Goal: Information Seeking & Learning: Learn about a topic

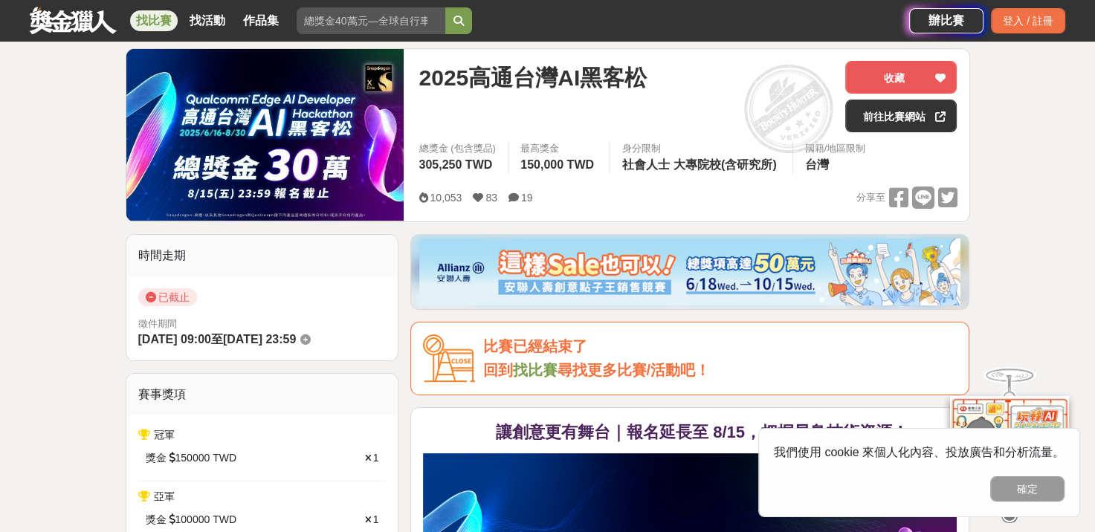
scroll to position [223, 0]
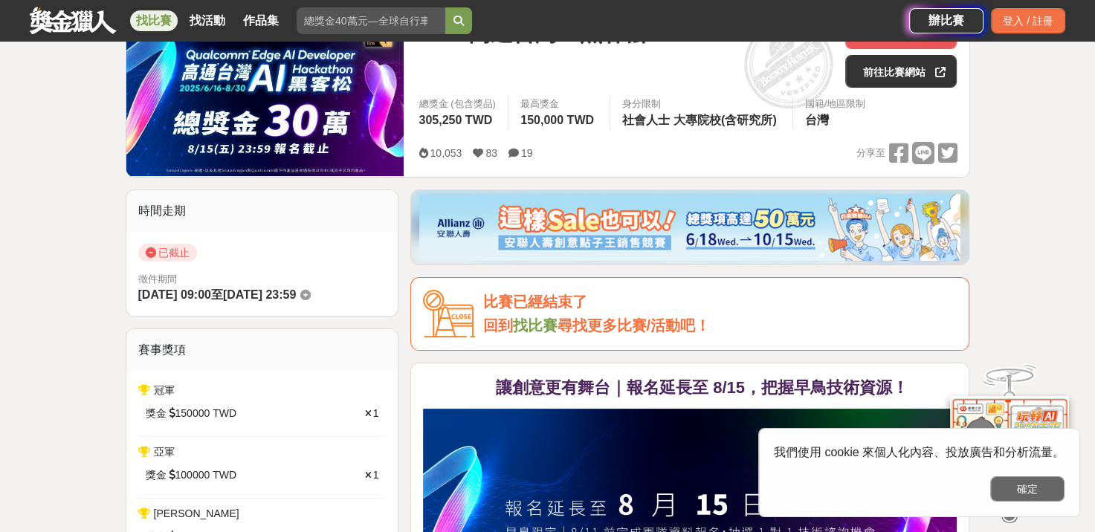
click at [1016, 495] on button "確定" at bounding box center [1028, 489] width 74 height 25
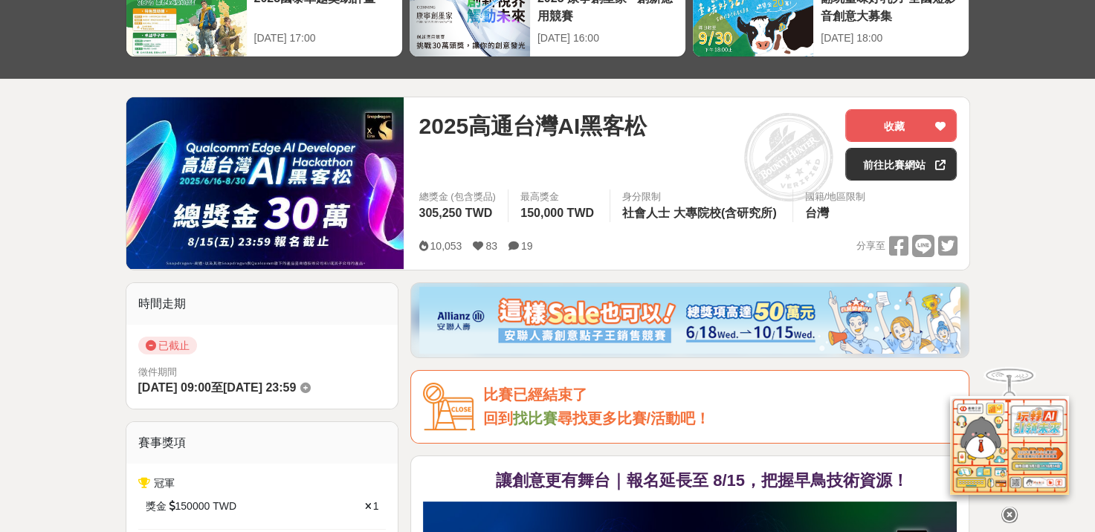
scroll to position [0, 0]
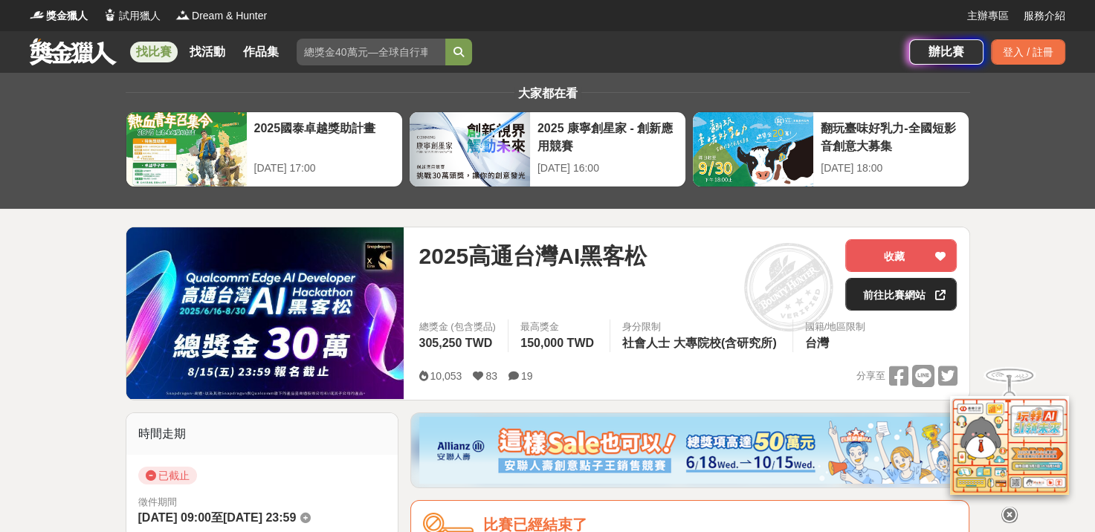
click at [894, 294] on link "前往比賽網站" at bounding box center [901, 294] width 112 height 33
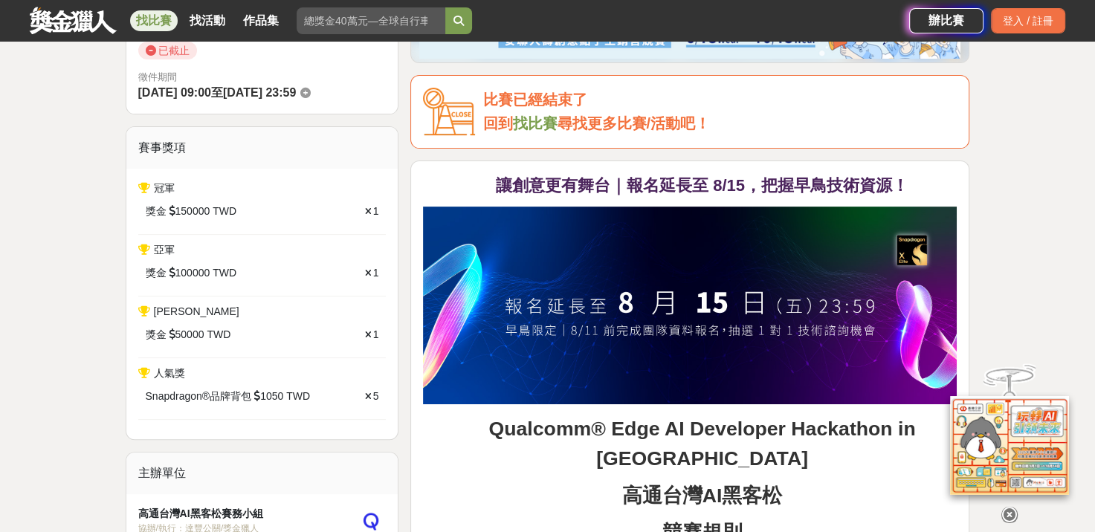
scroll to position [372, 0]
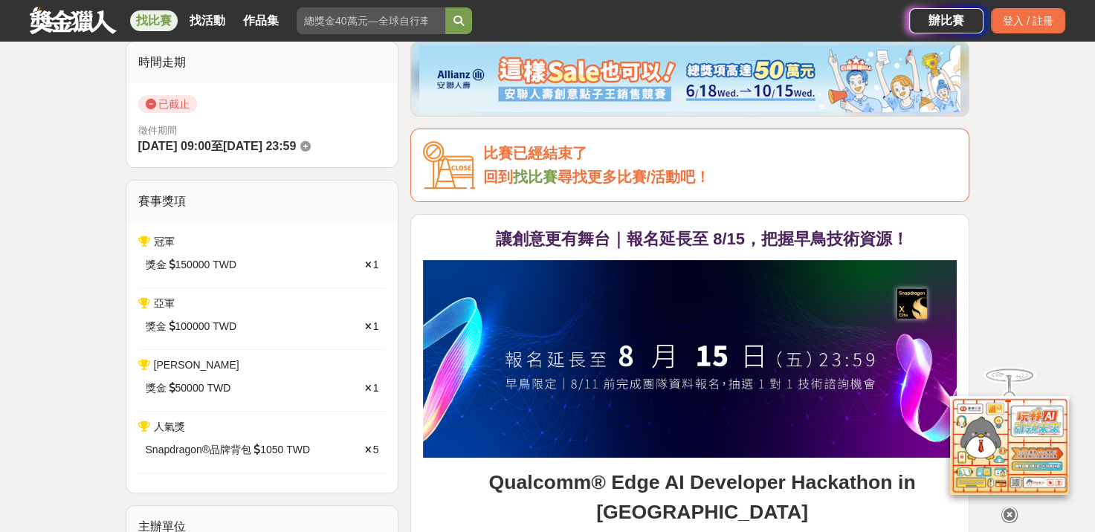
click at [537, 178] on link "找比賽" at bounding box center [534, 177] width 45 height 16
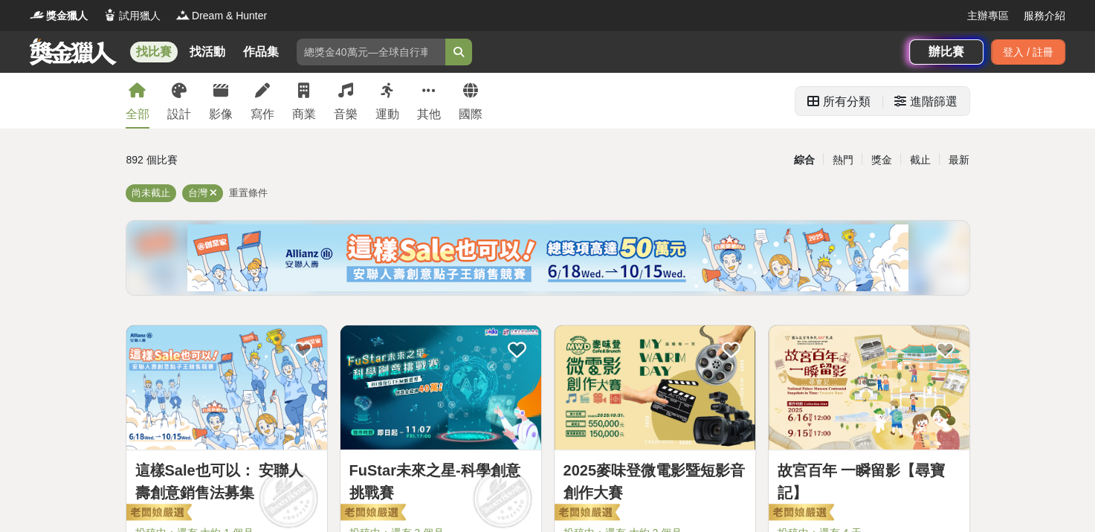
click at [859, 107] on div "所有分類" at bounding box center [847, 102] width 48 height 30
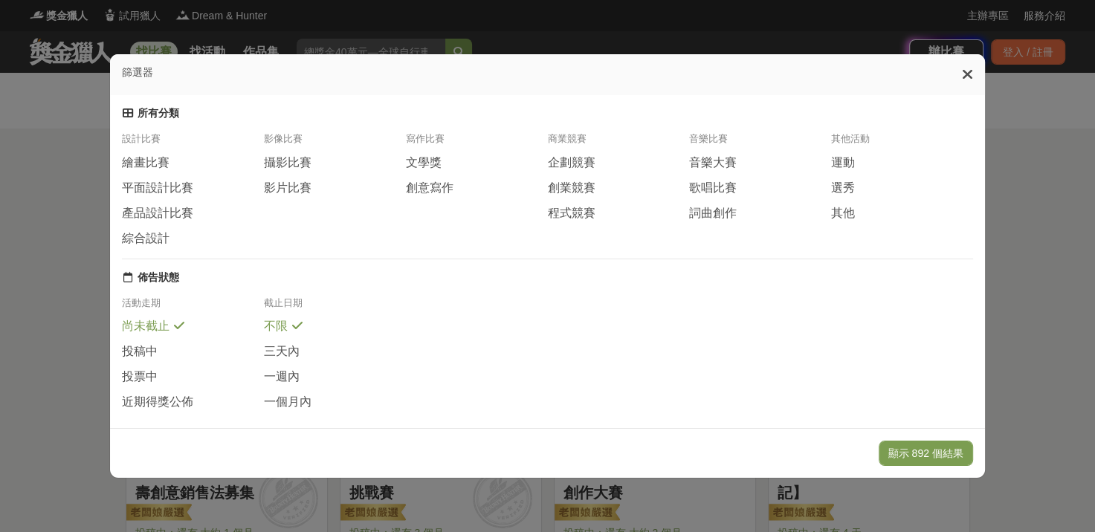
click at [973, 74] on icon at bounding box center [967, 74] width 11 height 15
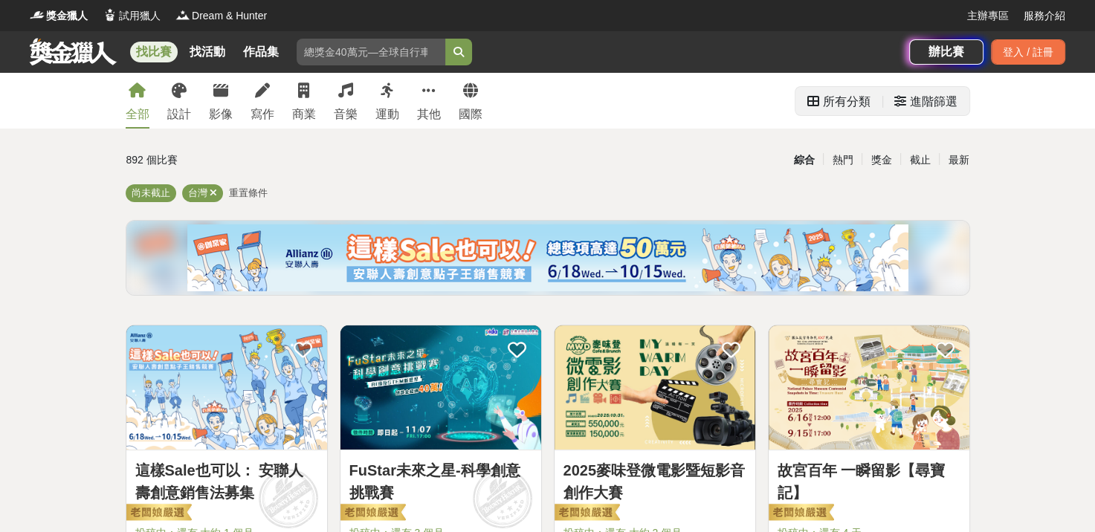
click at [927, 100] on div "進階篩選" at bounding box center [934, 102] width 48 height 30
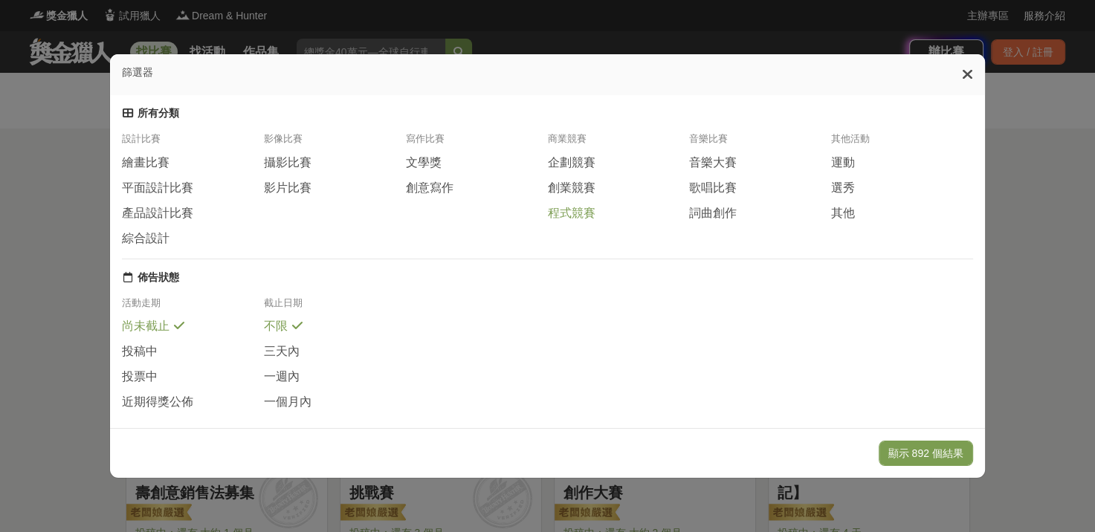
click at [571, 222] on span "程式競賽" at bounding box center [571, 214] width 48 height 16
click at [930, 458] on button "顯示 4 個結果" at bounding box center [931, 453] width 83 height 25
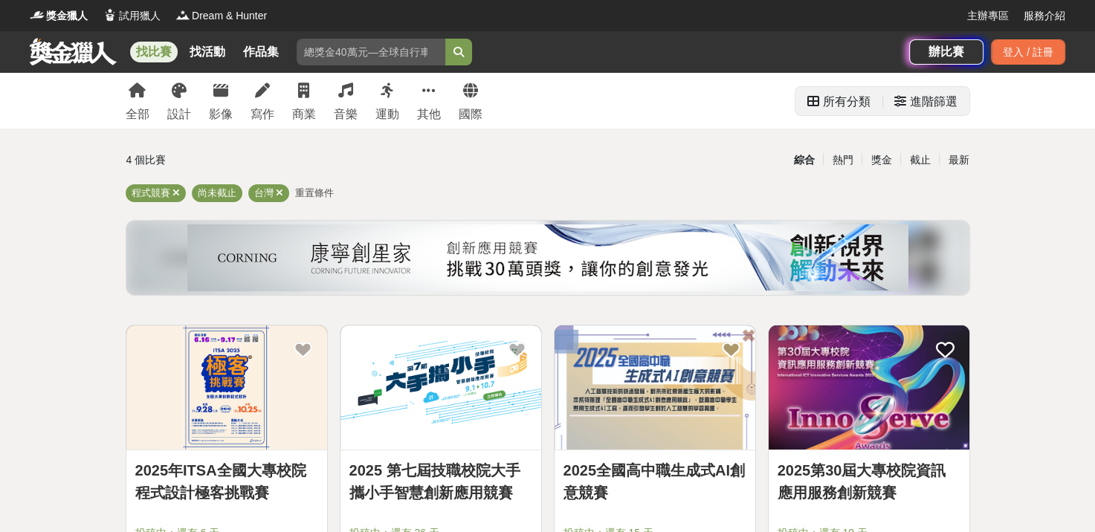
click at [939, 102] on div "進階篩選" at bounding box center [934, 102] width 48 height 30
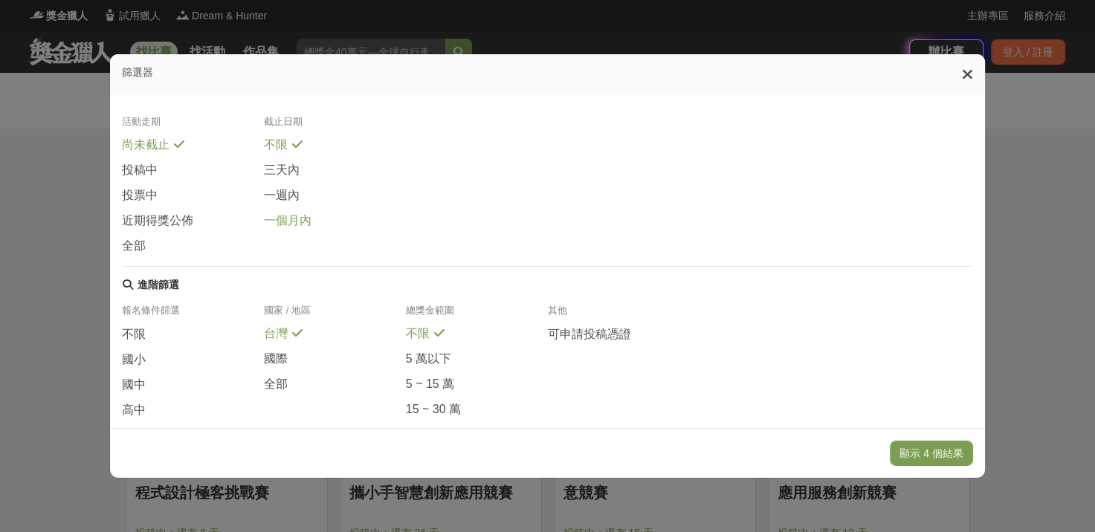
scroll to position [280, 0]
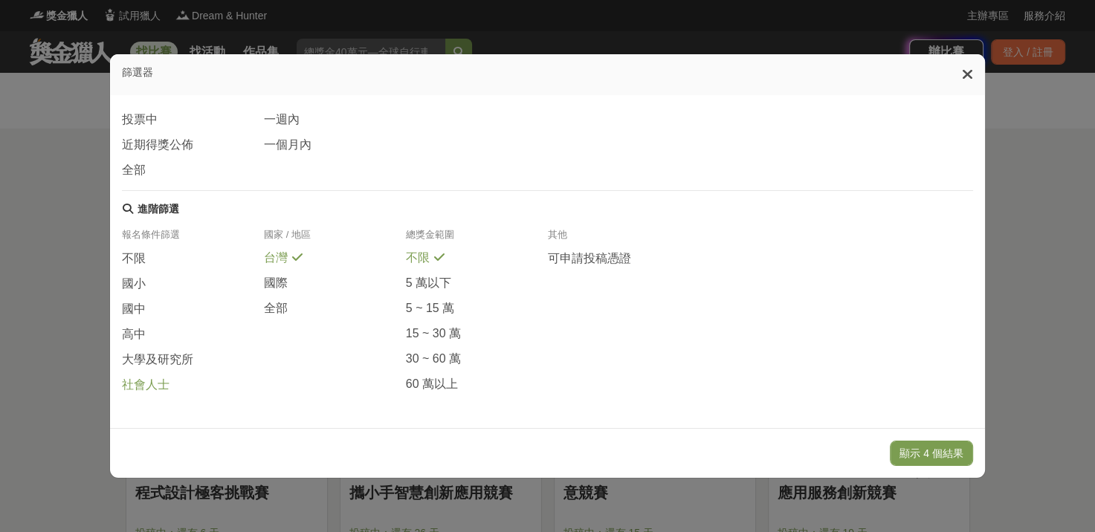
click at [144, 388] on span "社會人士" at bounding box center [146, 386] width 48 height 16
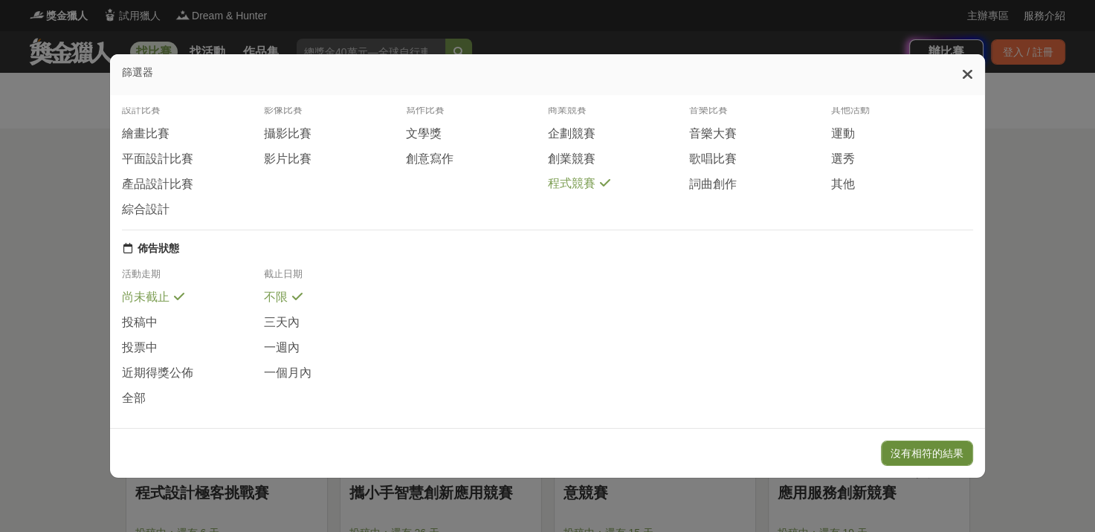
scroll to position [74, 0]
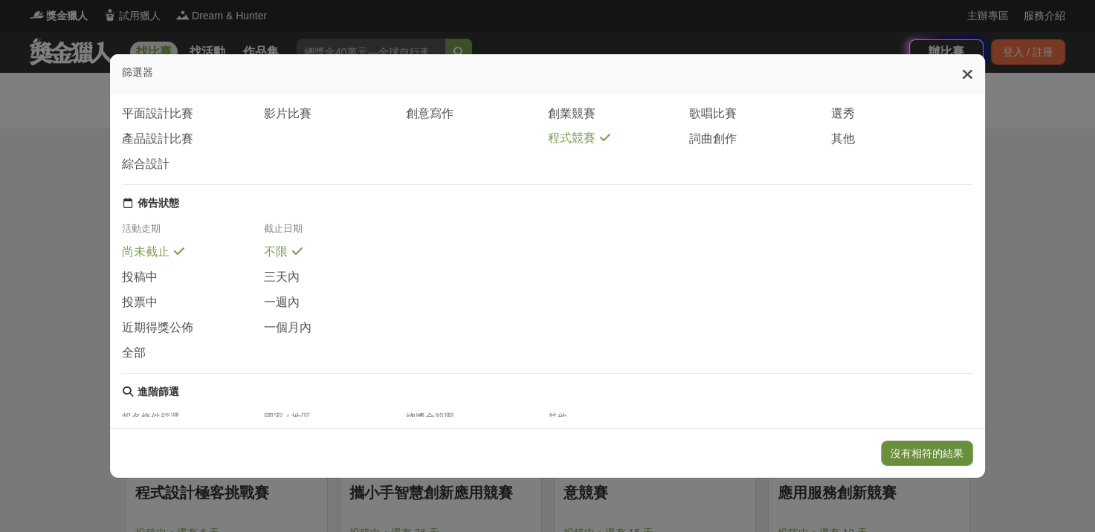
click at [927, 454] on button "沒有相符的結果" at bounding box center [927, 453] width 92 height 25
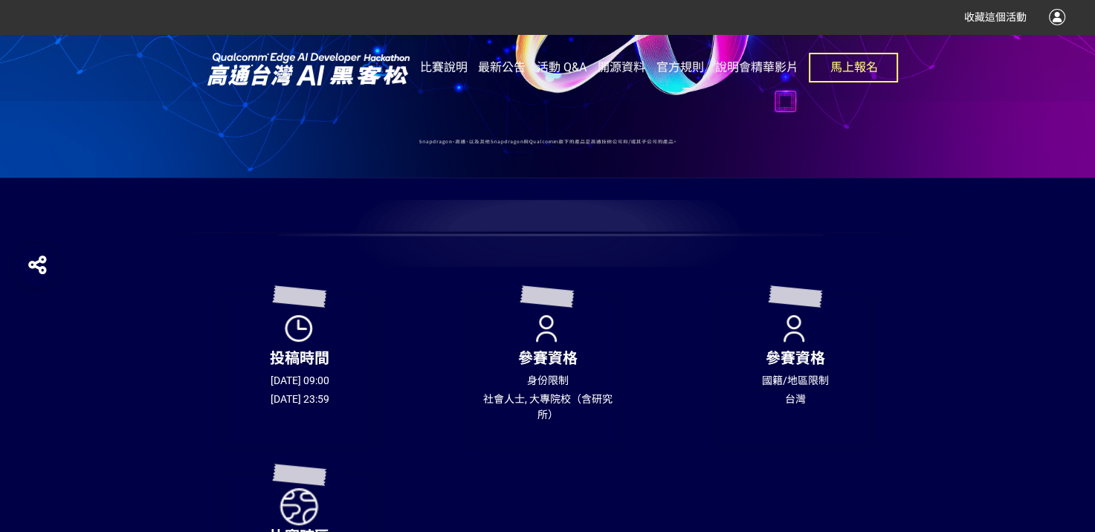
scroll to position [446, 0]
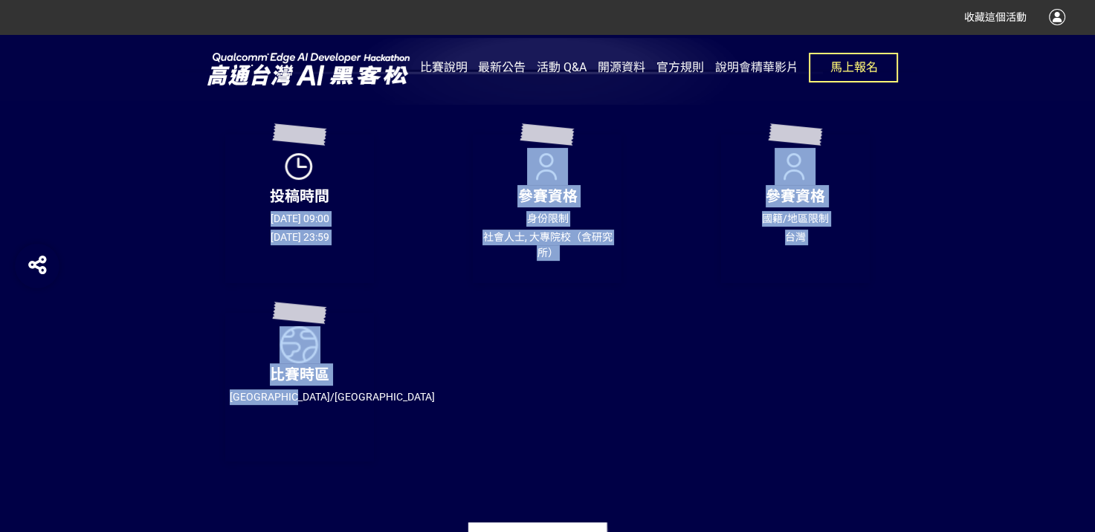
drag, startPoint x: 262, startPoint y: 222, endPoint x: 387, endPoint y: 435, distance: 247.3
click at [387, 435] on div "投稿時間 [DATE] 09:00 [DATE] 23:59 參賽資格 身份限制 社會人士, 大專院校（含研究所） 參賽資格 國籍/地區限制 台灣 比賽時區 …" at bounding box center [548, 331] width 744 height 452
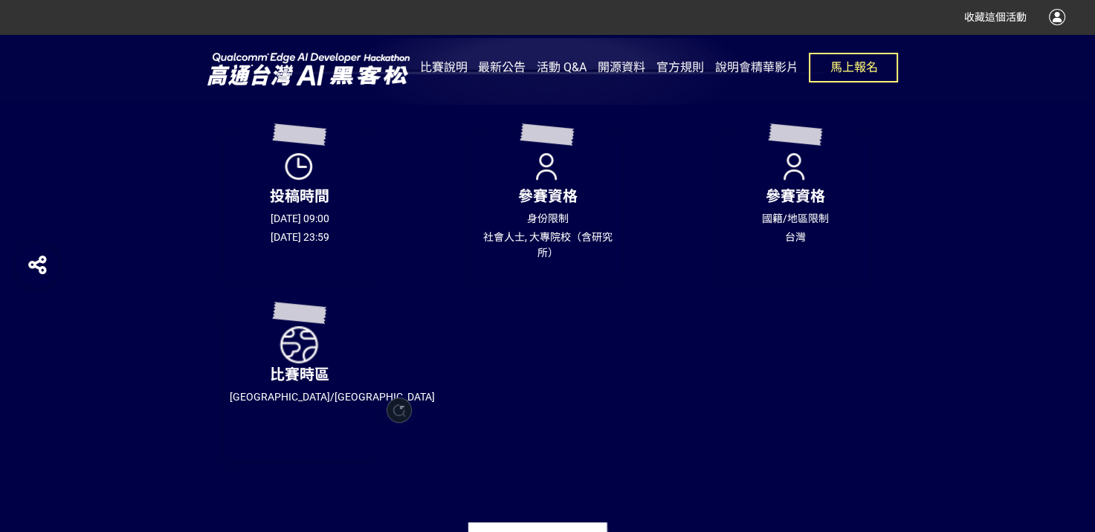
click at [452, 350] on div "投稿時間 [DATE] 09:00 [DATE] 23:59 參賽資格 身份限制 社會人士, 大專院校（含研究所） 參賽資格 國籍/地區限制 台灣 比賽時區 …" at bounding box center [548, 331] width 744 height 452
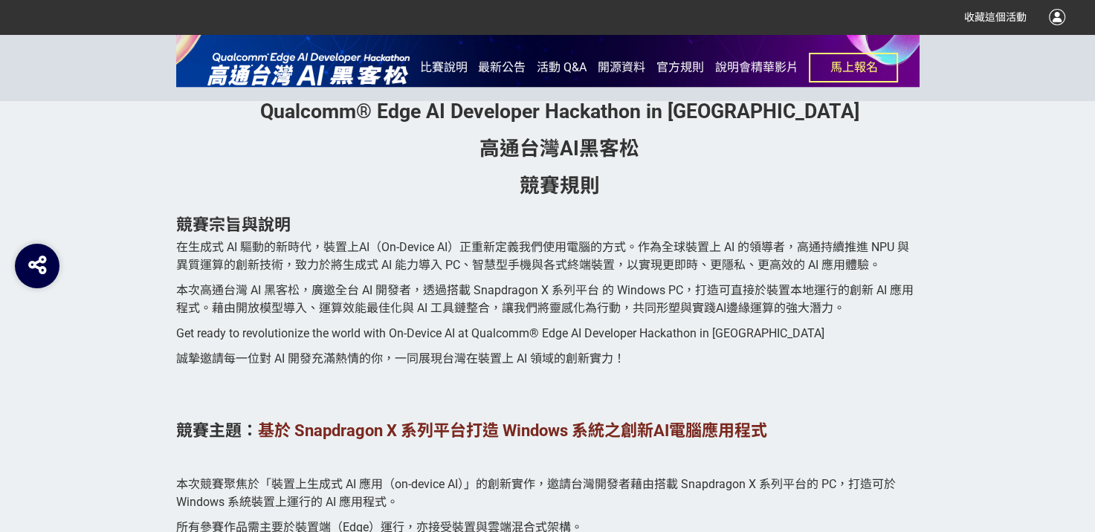
scroll to position [1264, 0]
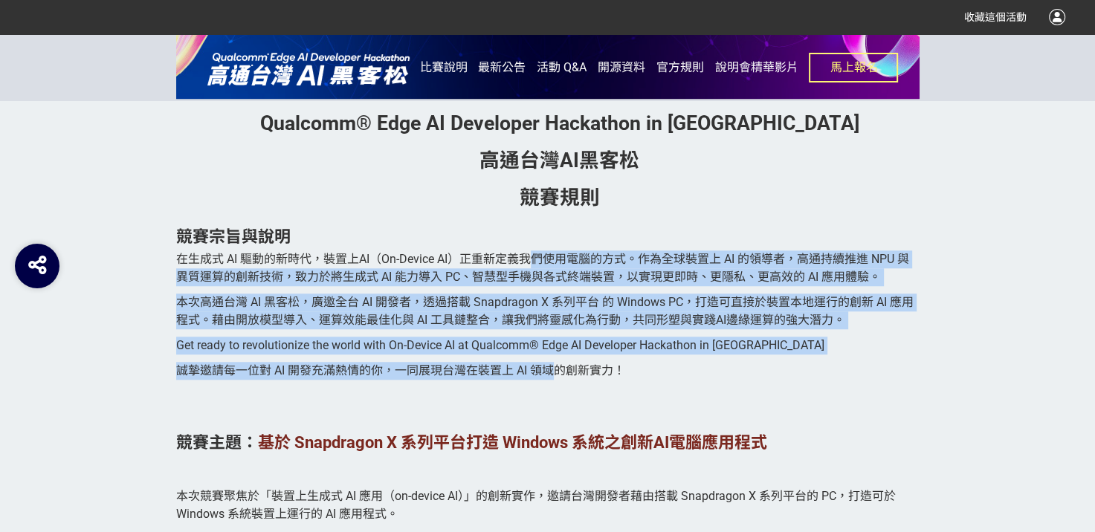
drag, startPoint x: 538, startPoint y: 261, endPoint x: 534, endPoint y: 373, distance: 111.6
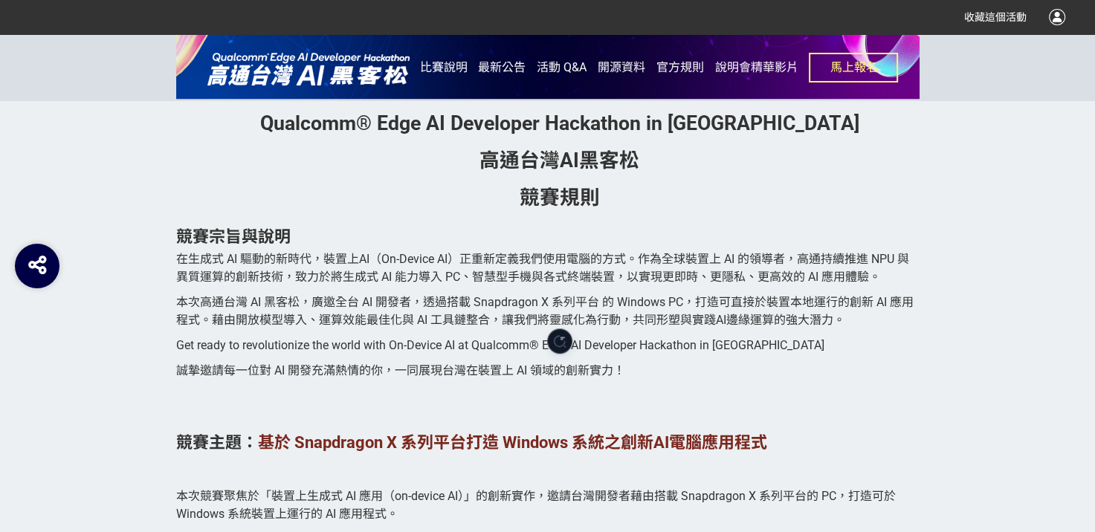
click at [434, 392] on p "誠摯邀請每一位對 AI 開發充滿熱情的你，一同展現台灣在裝置上 AI 領域的創新實力！" at bounding box center [548, 378] width 744 height 33
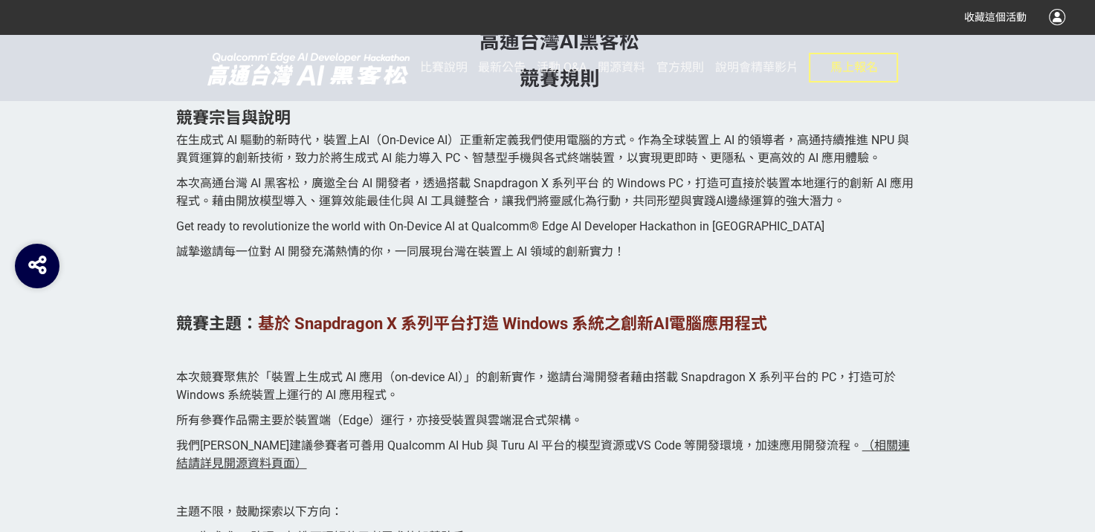
scroll to position [1413, 0]
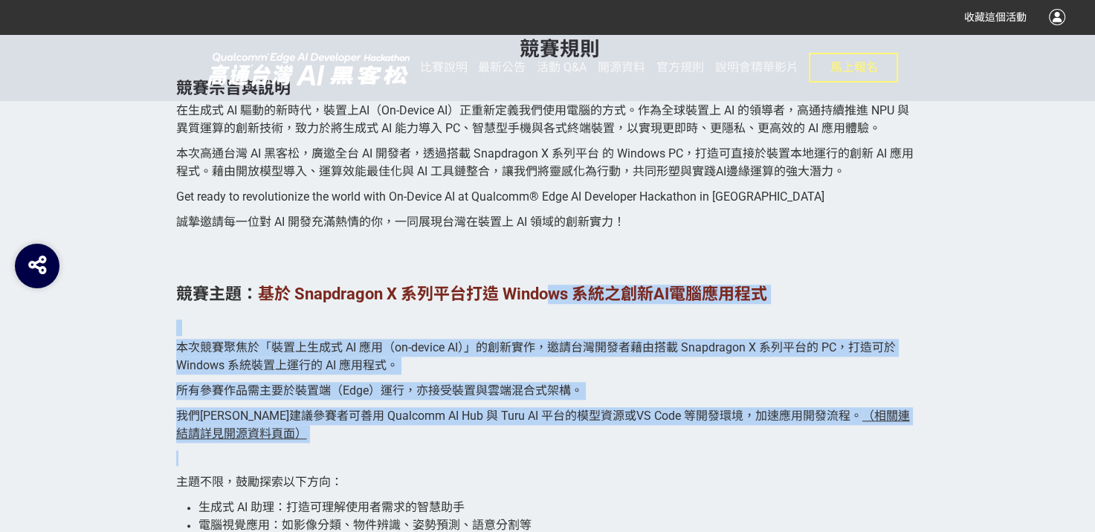
drag, startPoint x: 555, startPoint y: 289, endPoint x: 512, endPoint y: 456, distance: 171.9
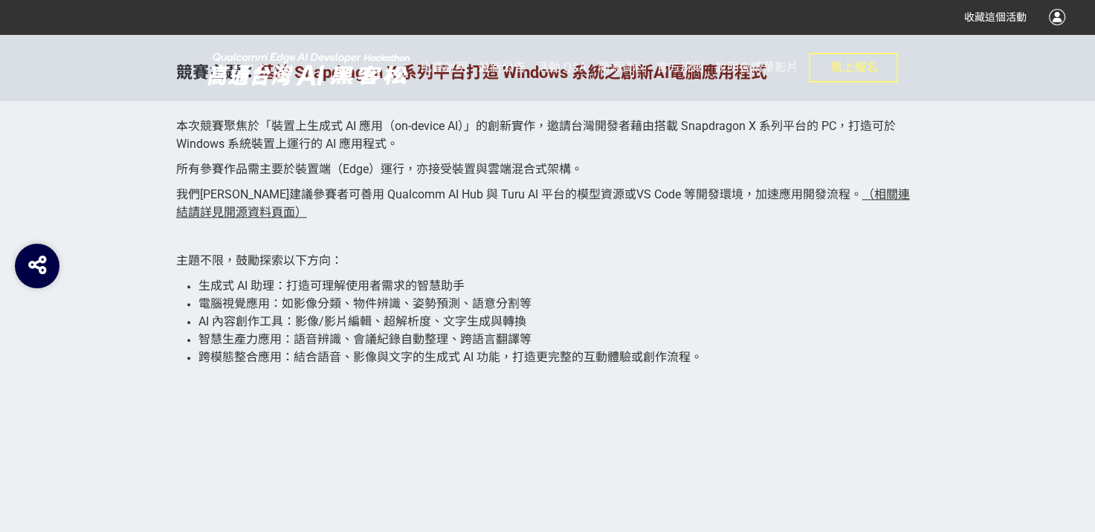
scroll to position [1636, 0]
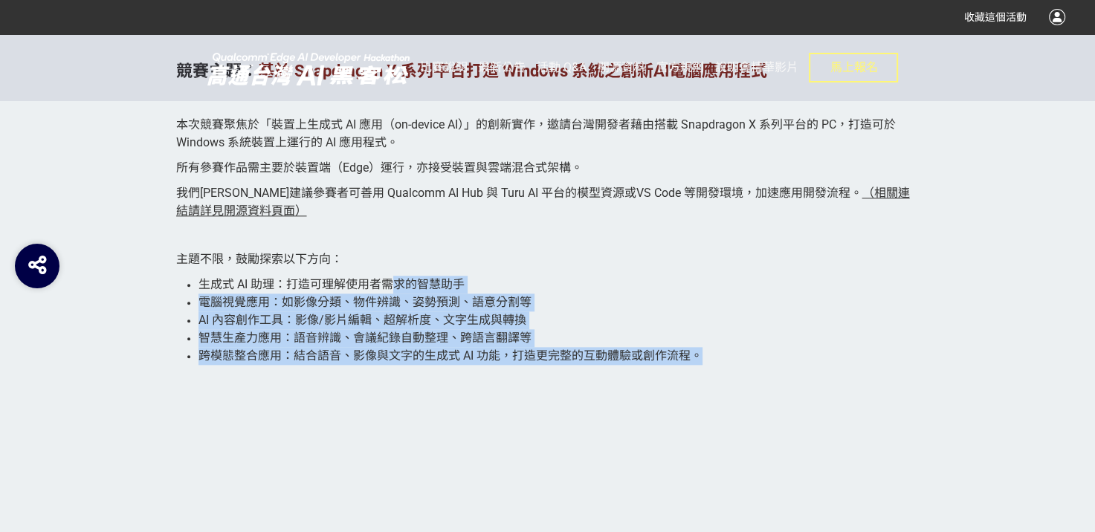
drag, startPoint x: 399, startPoint y: 281, endPoint x: 724, endPoint y: 352, distance: 333.3
click at [724, 352] on ul "生成式 AI 助理：打造可理解使用者需求的智慧助手 電腦視覺應用：如影像分類、物件辨識、姿勢預測、語意分割等 AI 內容創作工具：影像/影片編輯、超解析度、文…" at bounding box center [548, 328] width 744 height 105
click at [503, 346] on li "智慧生產力應用：語音辨識、會議紀錄自動整理、跨語言翻譯等" at bounding box center [559, 338] width 721 height 18
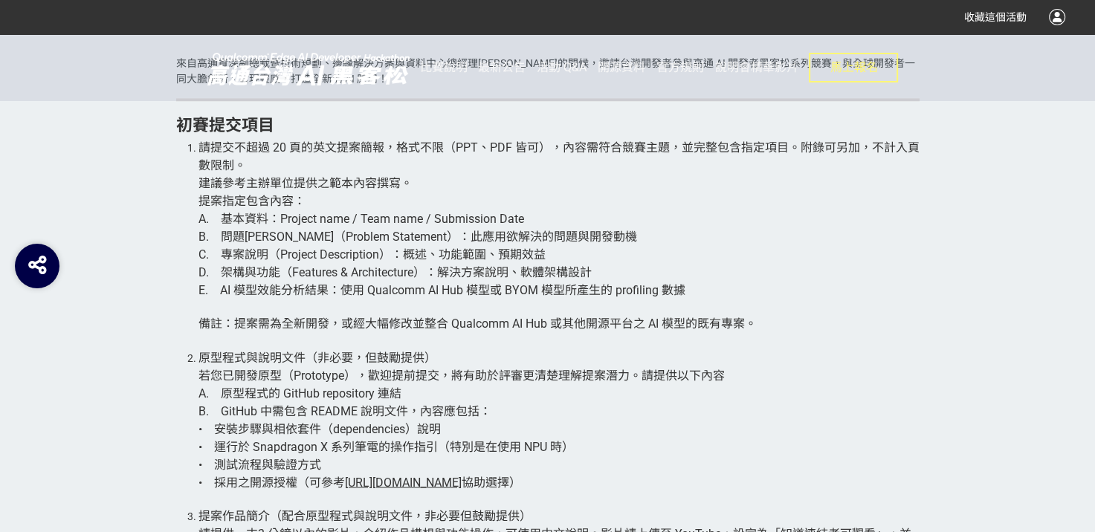
scroll to position [2454, 0]
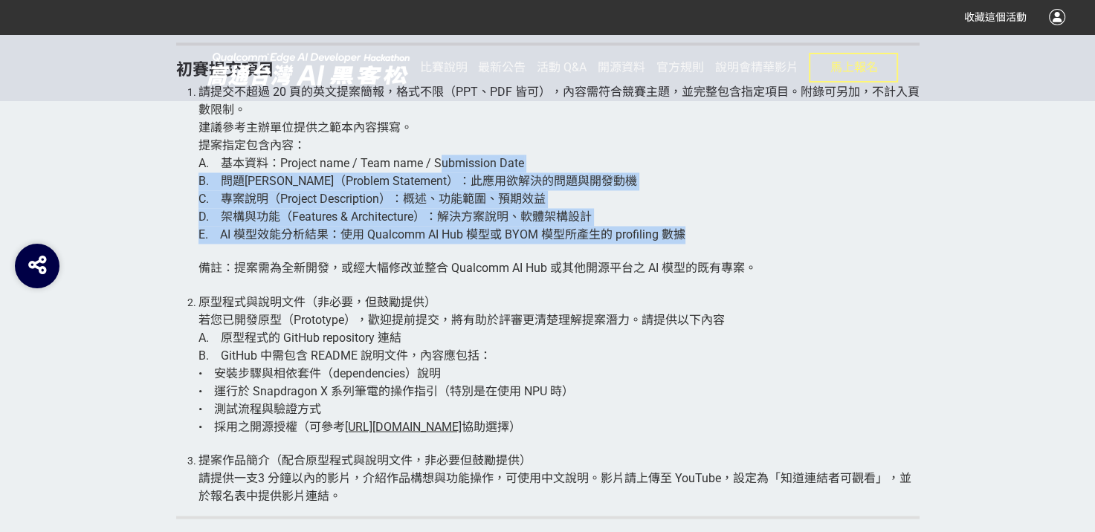
drag, startPoint x: 439, startPoint y: 160, endPoint x: 715, endPoint y: 241, distance: 287.5
click at [729, 237] on li "請提交不超過 20 頁的英文提案簡報，格式不限（PPT、PDF 皆可），內容需符合競賽主題，並完整包含指定項目。附錄可另加，不計入頁數限制。 建議參考主辦單位…" at bounding box center [559, 188] width 721 height 210
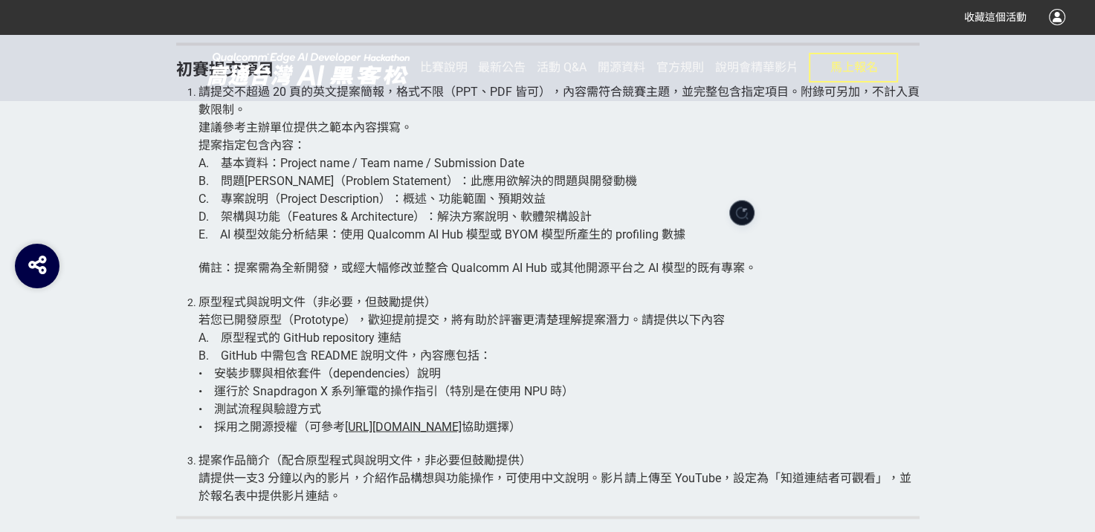
click at [291, 286] on li "請提交不超過 20 頁的英文提案簡報，格式不限（PPT、PDF 皆可），內容需符合競賽主題，並完整包含指定項目。附錄可另加，不計入頁數限制。 建議參考主辦單位…" at bounding box center [559, 188] width 721 height 210
drag, startPoint x: 169, startPoint y: 265, endPoint x: 615, endPoint y: 418, distance: 471.7
drag, startPoint x: 346, startPoint y: 396, endPoint x: 423, endPoint y: 399, distance: 77.4
click at [345, 396] on span "• 運行於 Snapdragon X 系列筆電的操作指引（特別是在使用 NPU 時）" at bounding box center [387, 391] width 376 height 14
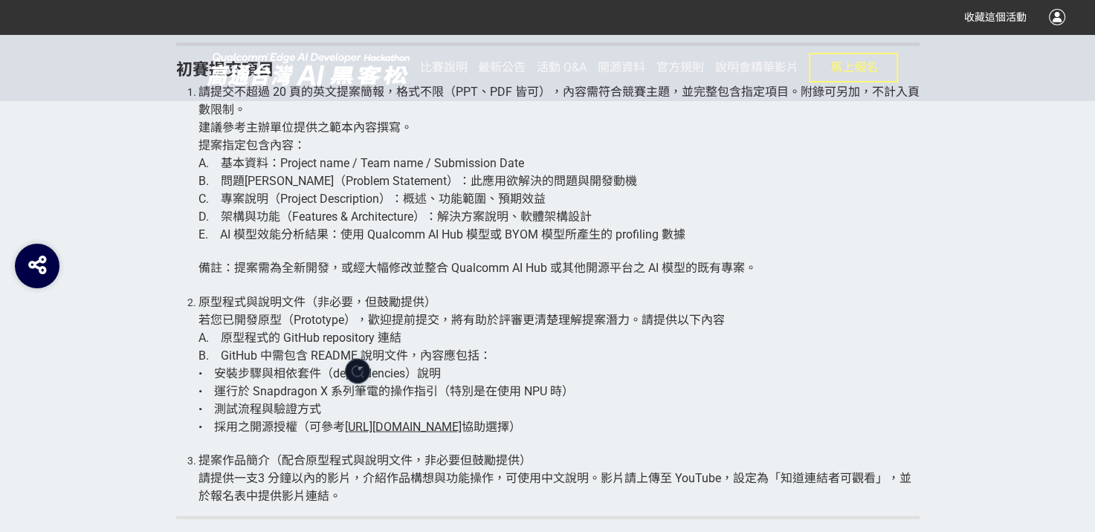
click at [589, 421] on li "原型程式與說明文件（非必要，但鼓勵提供） 若您已開發原型（Prototype），歡迎提前提交，將有助於評審更清楚理解提案潛力。請提供以下內容 A. 原型程式的…" at bounding box center [559, 372] width 721 height 158
drag, startPoint x: 628, startPoint y: 426, endPoint x: 181, endPoint y: 305, distance: 463.8
click at [181, 306] on ol "請提交不超過 20 頁的英文提案簡報，格式不限（PPT、PDF 皆可），內容需符合競賽主題，並完整包含指定項目。附錄可另加，不計入頁數限制。 建議參考主辦單位…" at bounding box center [548, 294] width 744 height 422
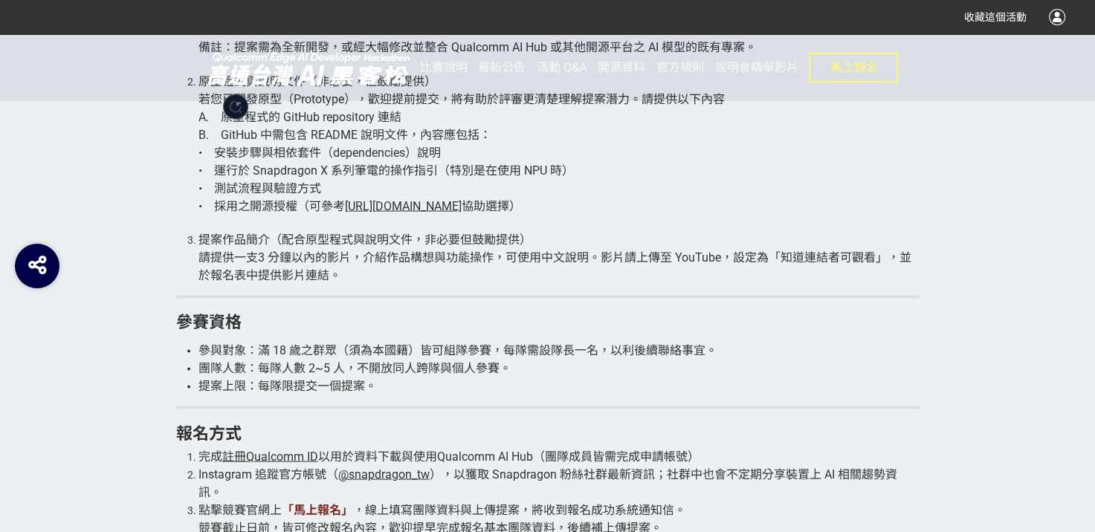
scroll to position [2677, 0]
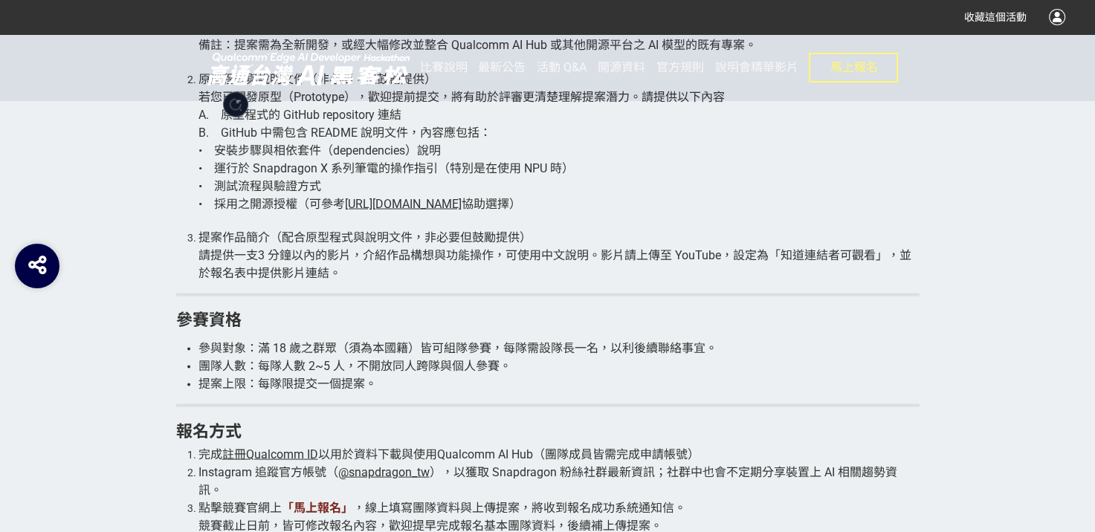
click at [433, 329] on p "參賽資格" at bounding box center [548, 319] width 744 height 25
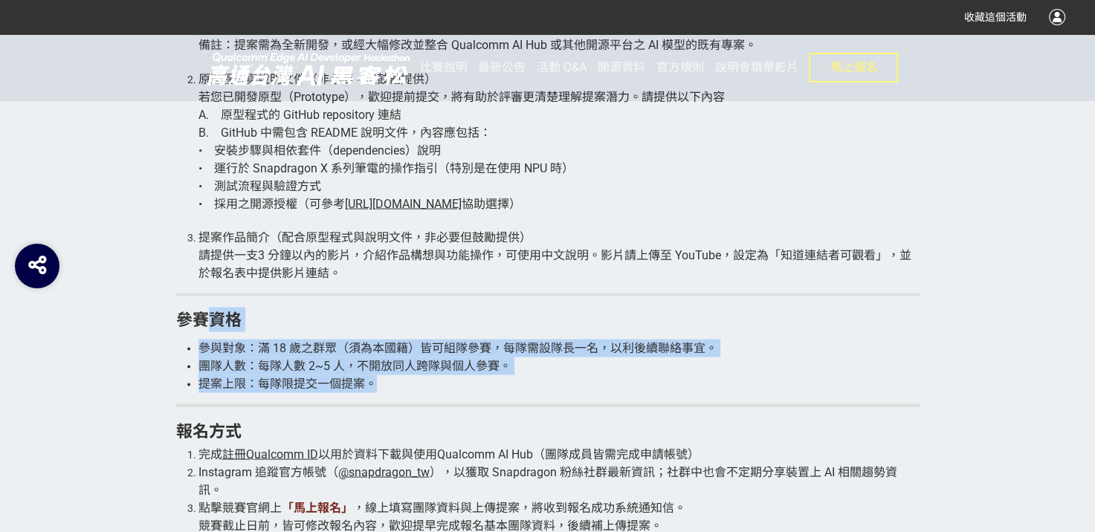
drag, startPoint x: 402, startPoint y: 378, endPoint x: 184, endPoint y: 311, distance: 228.6
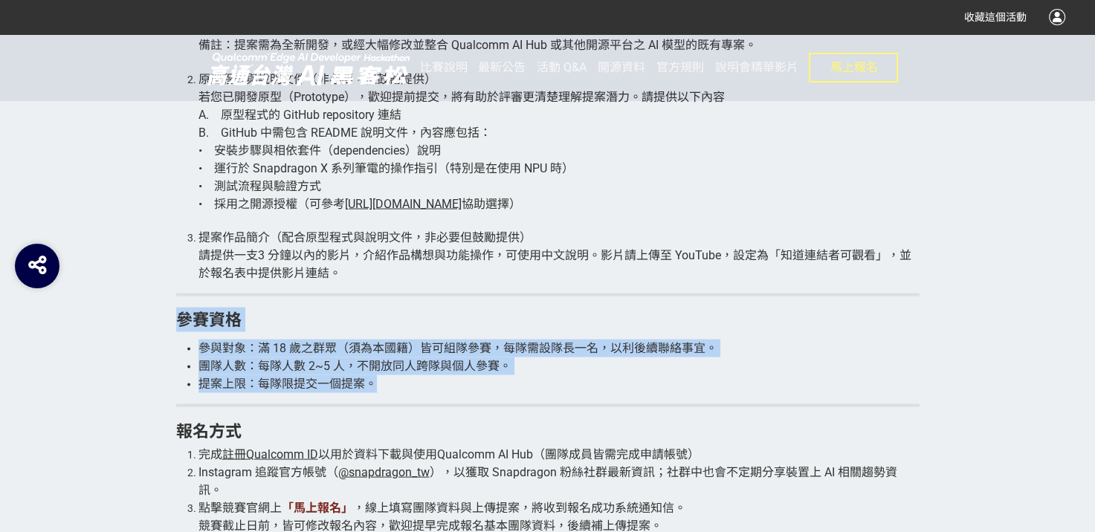
drag, startPoint x: 428, startPoint y: 386, endPoint x: 152, endPoint y: 318, distance: 284.1
click at [412, 387] on li "提案上限：每隊限提交一個提案。" at bounding box center [559, 384] width 721 height 18
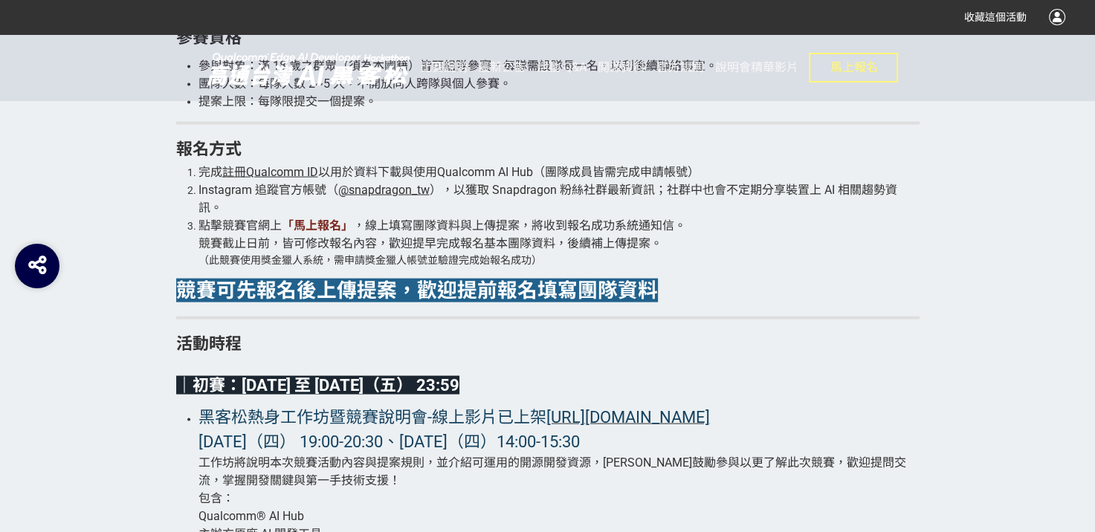
scroll to position [2974, 0]
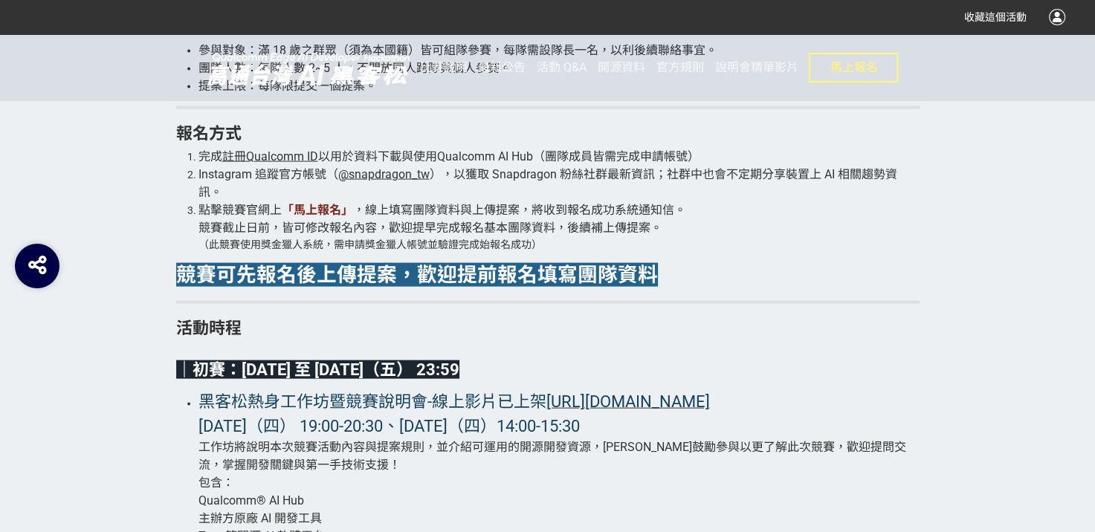
drag, startPoint x: 164, startPoint y: 135, endPoint x: 700, endPoint y: 267, distance: 551.5
click at [700, 267] on div "讓創意更有舞台｜報名延長至 8/15，把握早鳥技術資源！ Qualcomm® Edge AI Developer Hackathon in Taiwan 高通…" at bounding box center [548, 314] width 848 height 4470
click at [628, 342] on p "｜初賽：2025 年 6 月 16 日 至 2025 年 8 月 15 日（五） 23:59" at bounding box center [548, 362] width 744 height 40
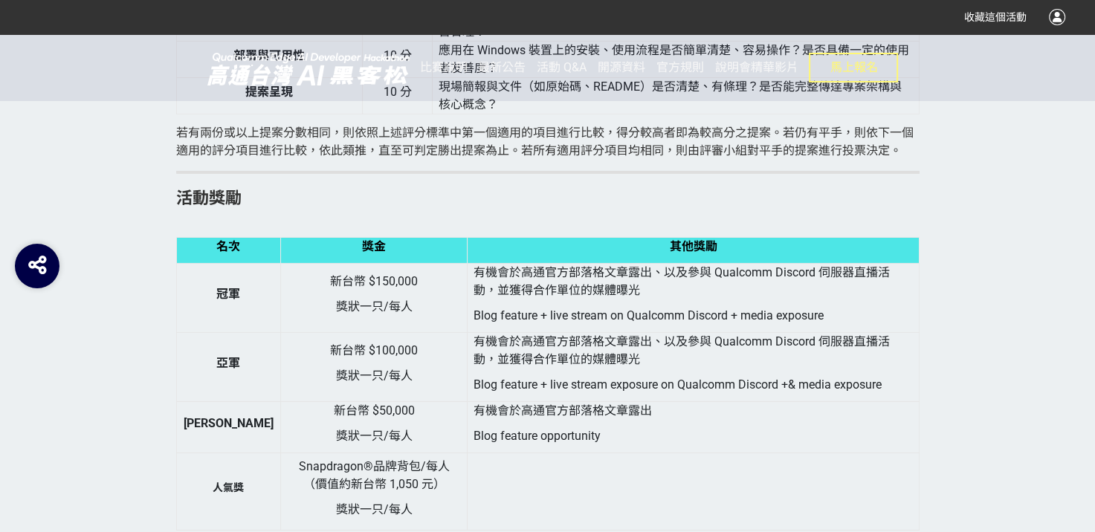
scroll to position [4685, 0]
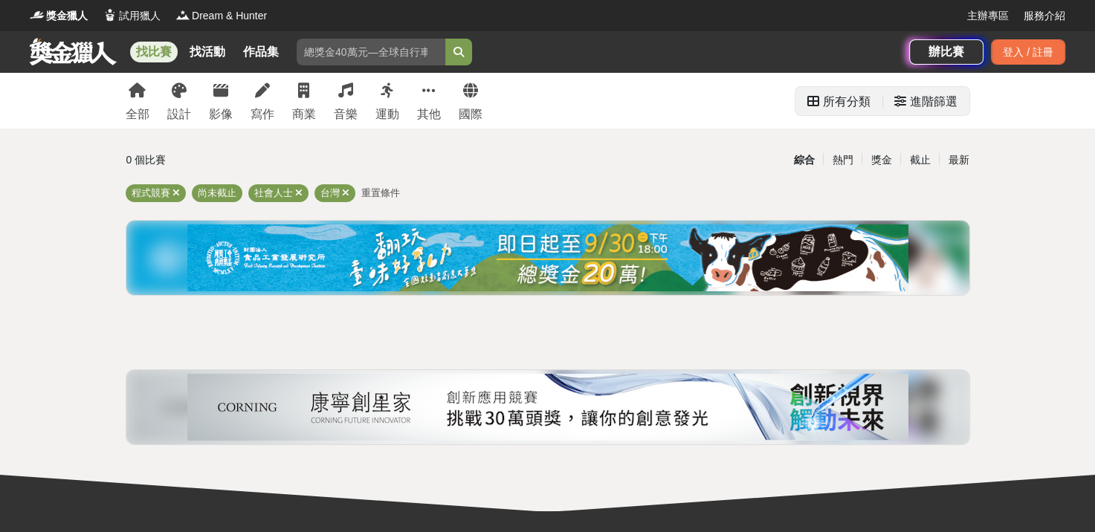
click at [929, 106] on div "進階篩選" at bounding box center [934, 102] width 48 height 30
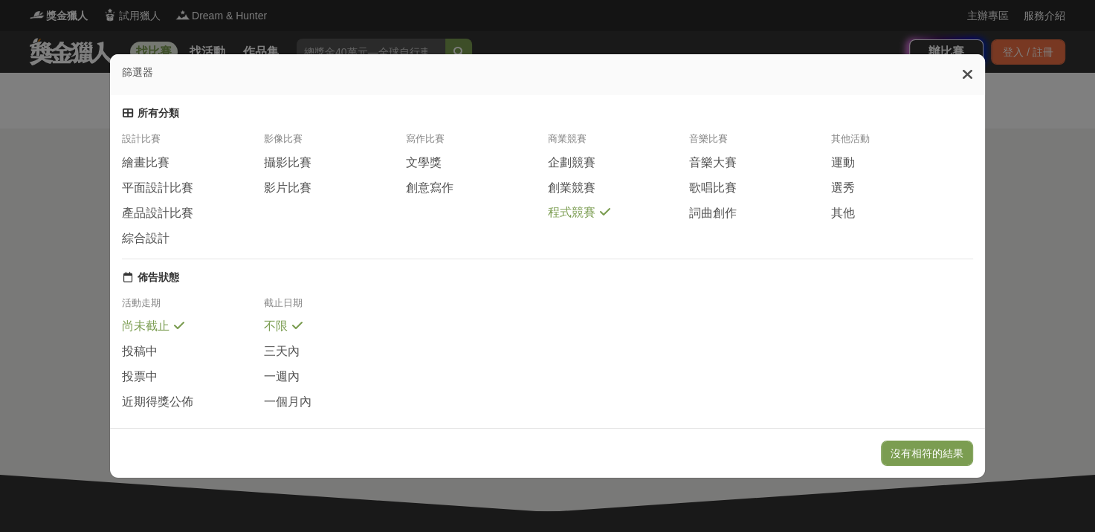
click at [590, 221] on span "程式競賽" at bounding box center [571, 213] width 48 height 16
click at [593, 189] on div "創業競賽" at bounding box center [618, 188] width 142 height 16
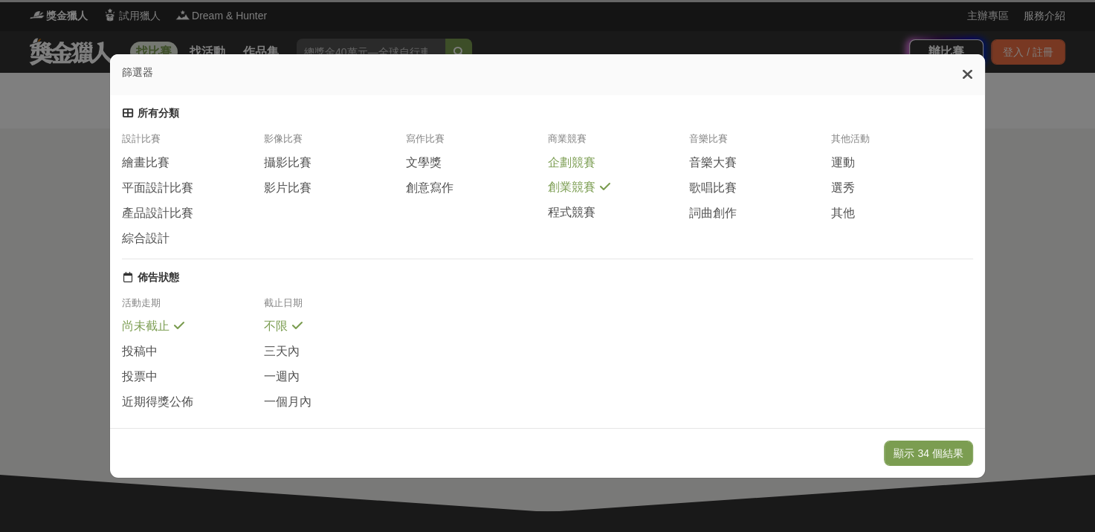
click at [595, 167] on div "企劃競賽" at bounding box center [618, 163] width 142 height 16
click at [584, 220] on span "程式競賽" at bounding box center [571, 212] width 48 height 16
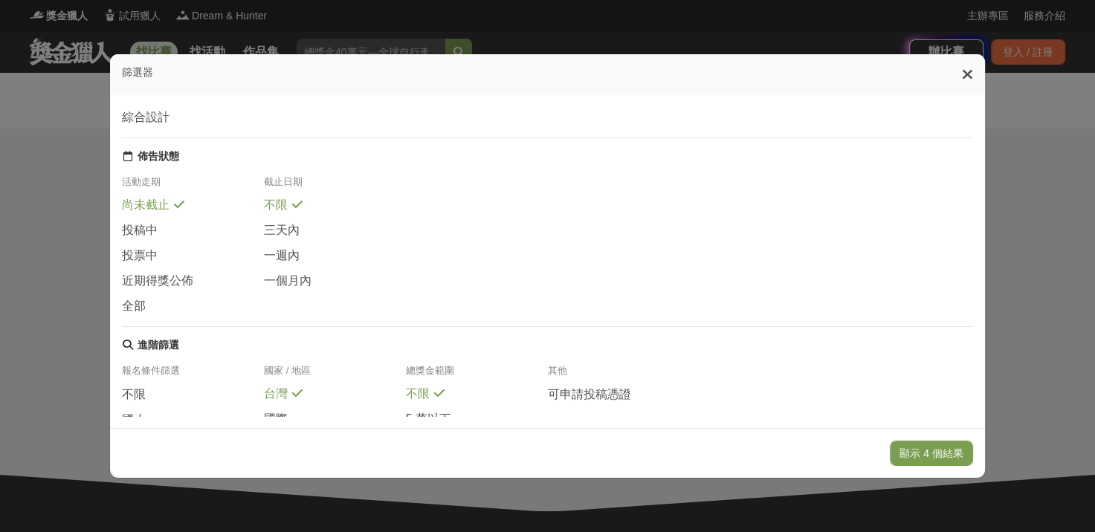
scroll to position [280, 0]
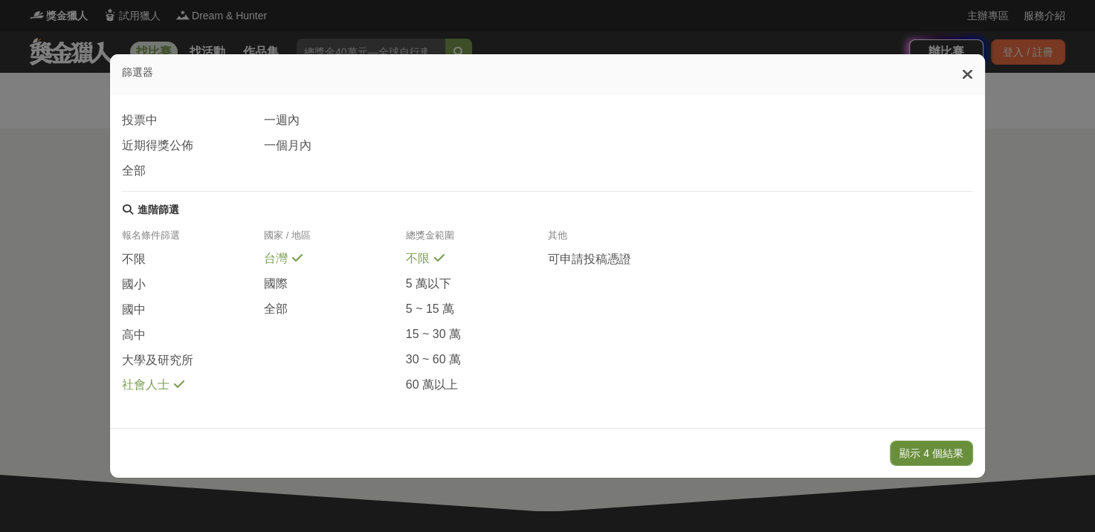
click at [926, 463] on button "顯示 4 個結果" at bounding box center [931, 453] width 83 height 25
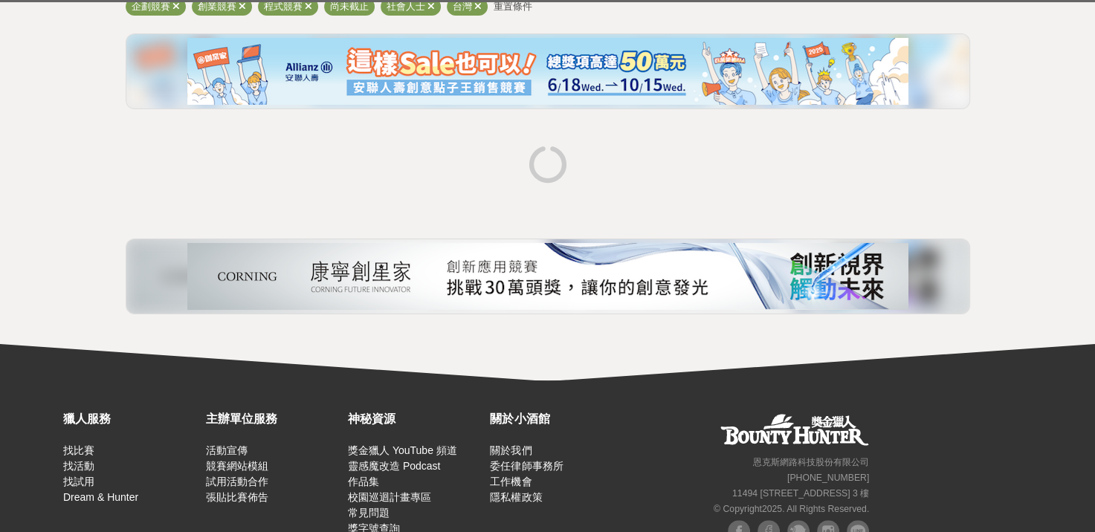
scroll to position [223, 0]
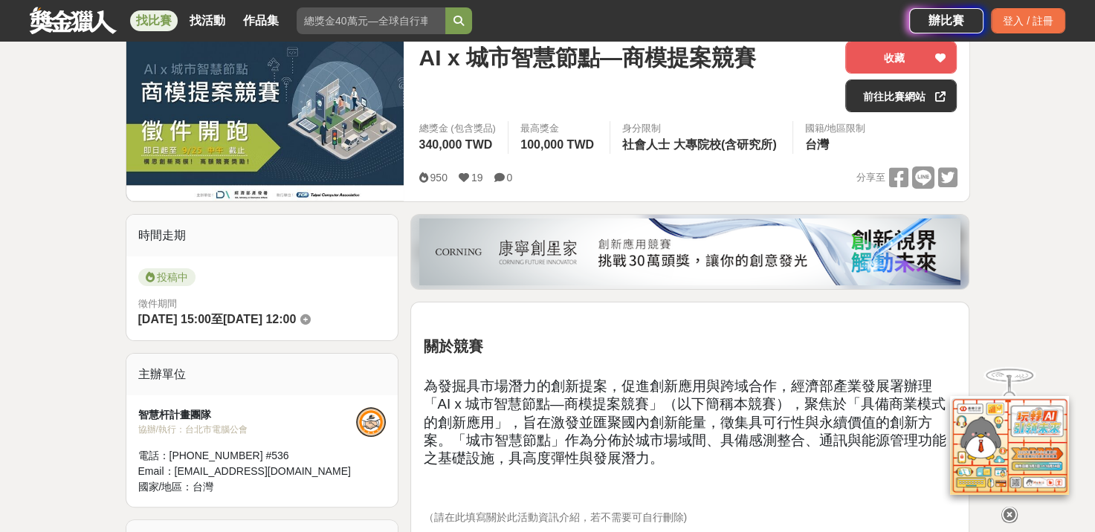
scroll to position [149, 0]
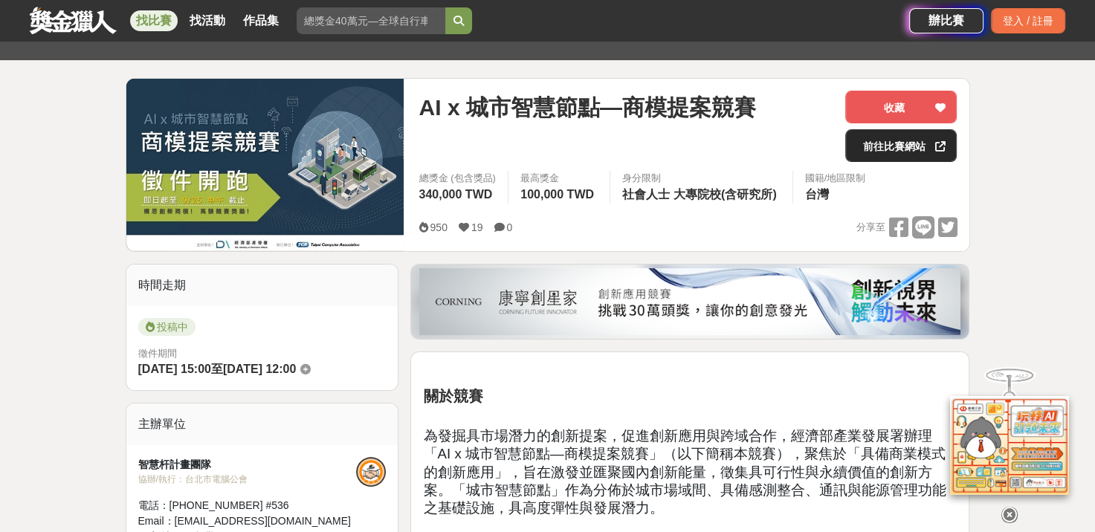
click at [901, 152] on link "前往比賽網站" at bounding box center [901, 145] width 112 height 33
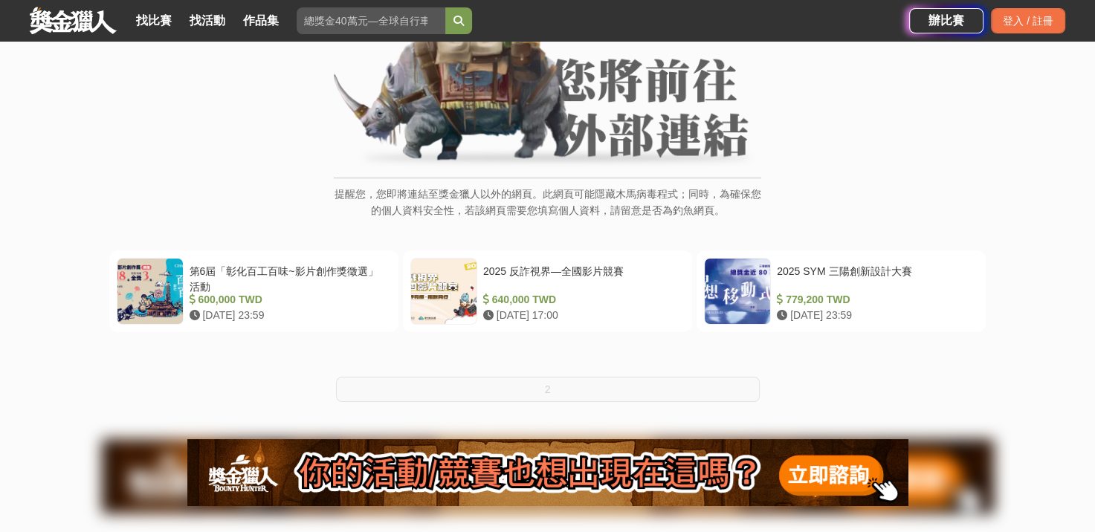
scroll to position [149, 0]
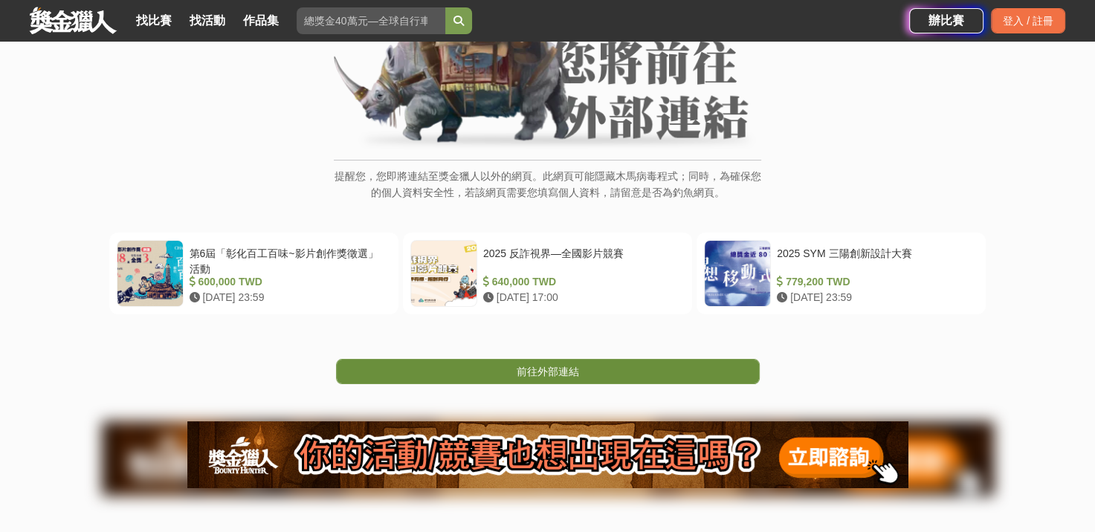
click at [541, 376] on span "前往外部連結" at bounding box center [548, 372] width 62 height 12
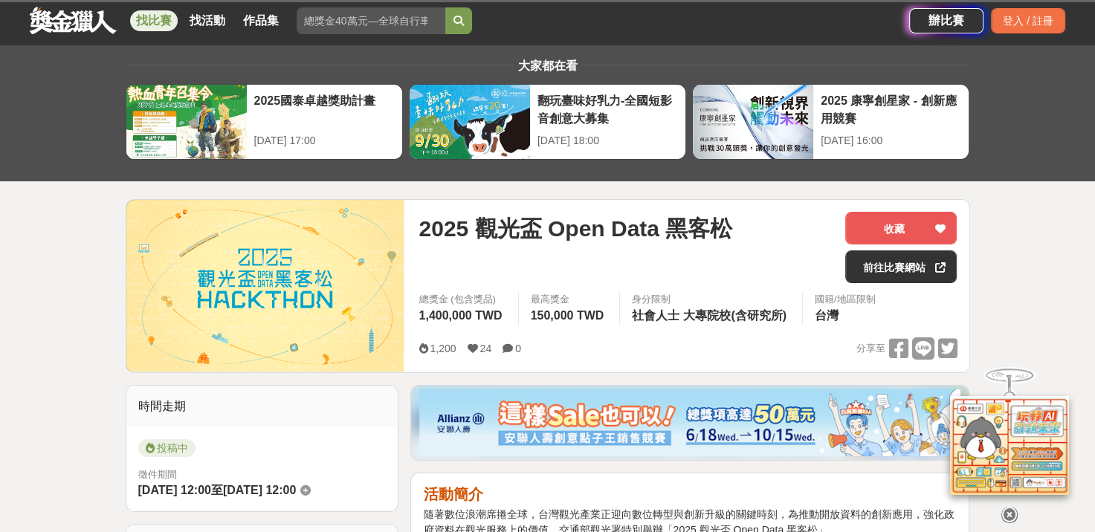
scroll to position [74, 0]
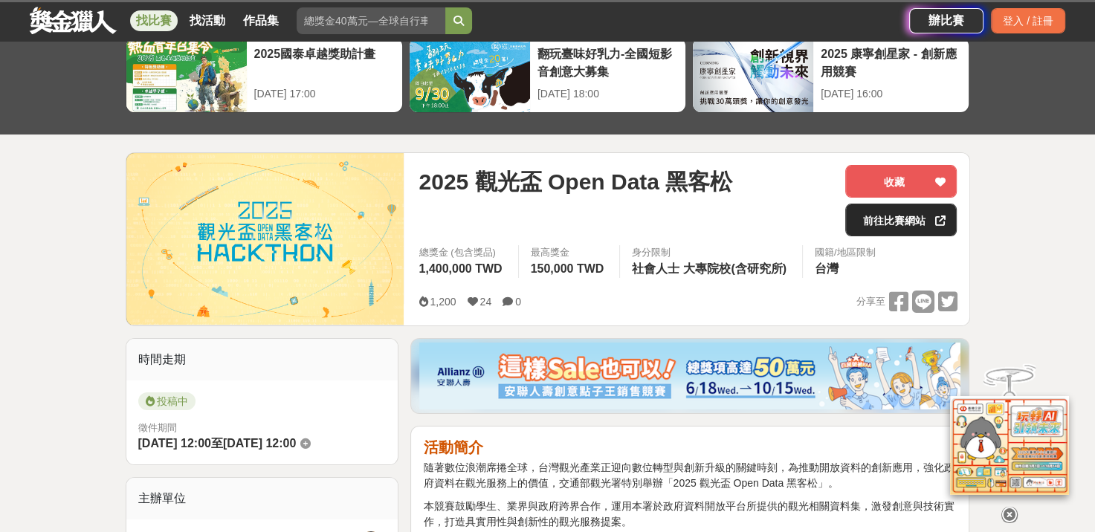
click at [910, 220] on link "前往比賽網站" at bounding box center [901, 220] width 112 height 33
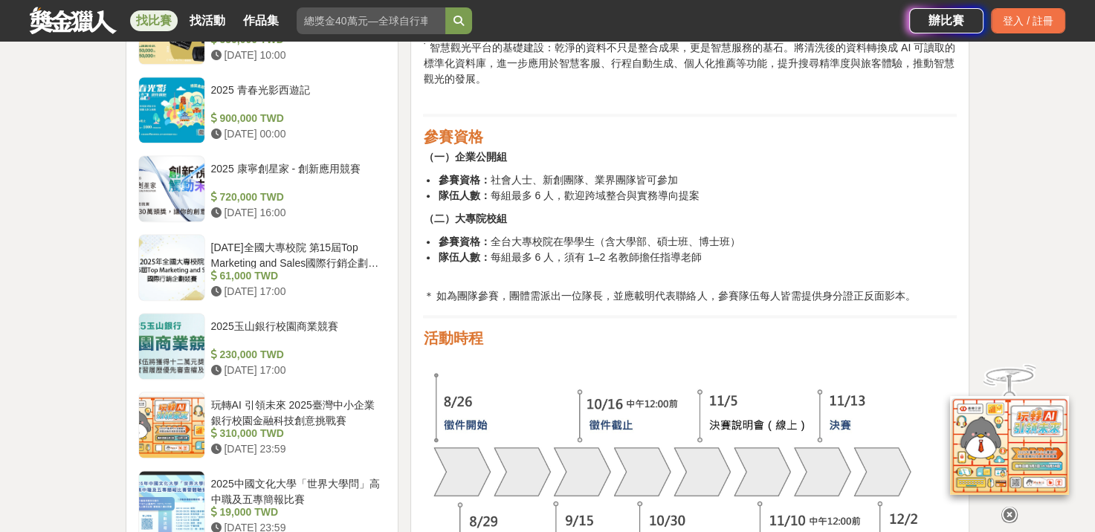
scroll to position [1413, 0]
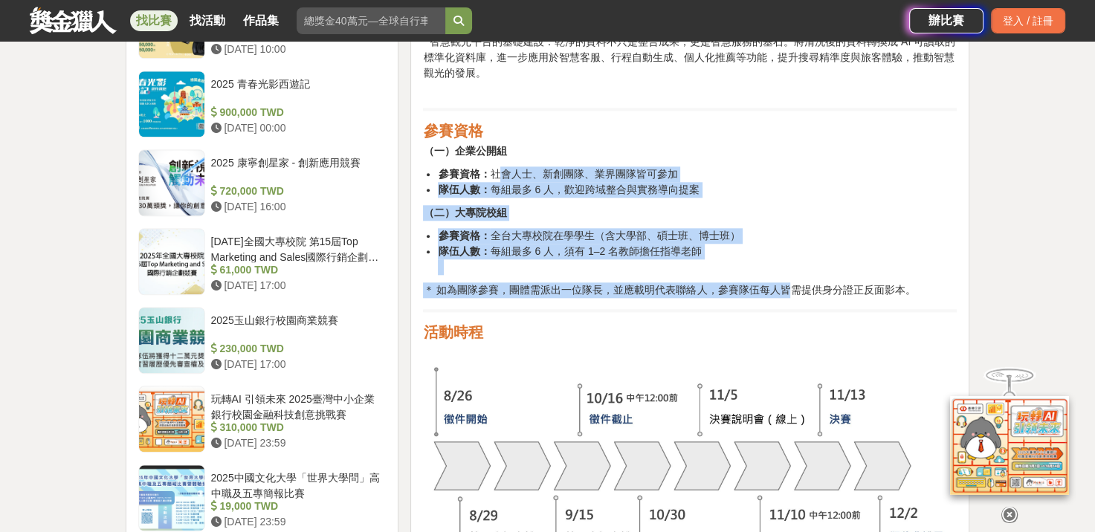
drag, startPoint x: 541, startPoint y: 182, endPoint x: 792, endPoint y: 294, distance: 275.3
click at [759, 193] on li "隊伍人數： 每組最多 6 人，歡迎跨域整合與實務導向提案" at bounding box center [697, 190] width 519 height 16
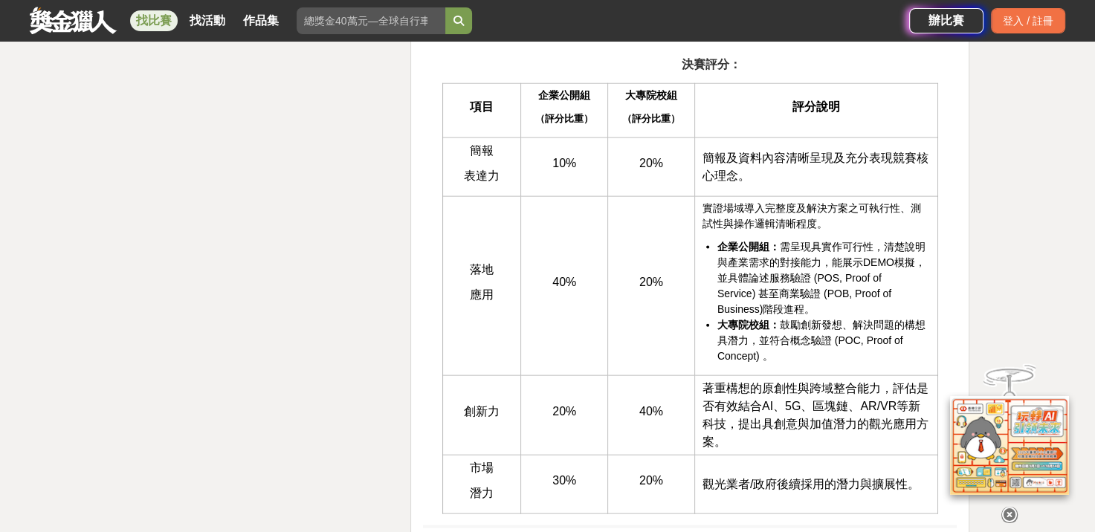
scroll to position [3198, 0]
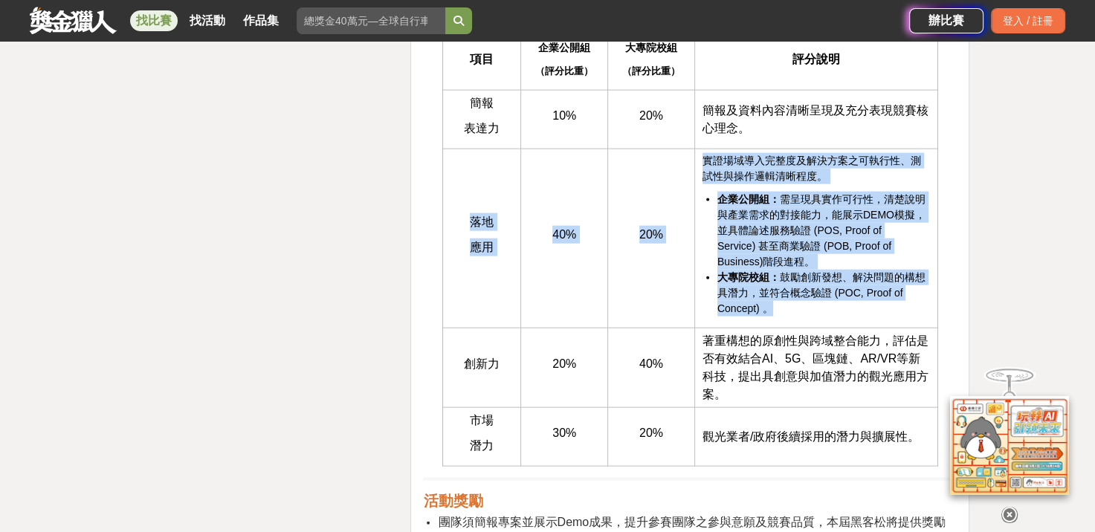
drag, startPoint x: 463, startPoint y: 212, endPoint x: 767, endPoint y: 300, distance: 317.3
click at [767, 300] on tr "落地 應用 40% 20% 實證場域導入完整度及解決方案之可執行性、測試性與操作邏輯清晰程度。 企業公開組： 需呈現具實作可行性，清楚說明與產業需求的對接能力…" at bounding box center [690, 238] width 495 height 179
click at [772, 303] on span "大專院校組： 鼓勵創新發想、解決問題的構想具潛力，並符合概念驗證 (POC, Proof of Concept) 。" at bounding box center [822, 292] width 208 height 43
drag, startPoint x: 796, startPoint y: 303, endPoint x: 450, endPoint y: 187, distance: 365.4
click at [450, 187] on tr "落地 應用 40% 20% 實證場域導入完整度及解決方案之可執行性、測試性與操作邏輯清晰程度。 企業公開組： 需呈現具實作可行性，清楚說明與產業需求的對接能力…" at bounding box center [690, 238] width 495 height 179
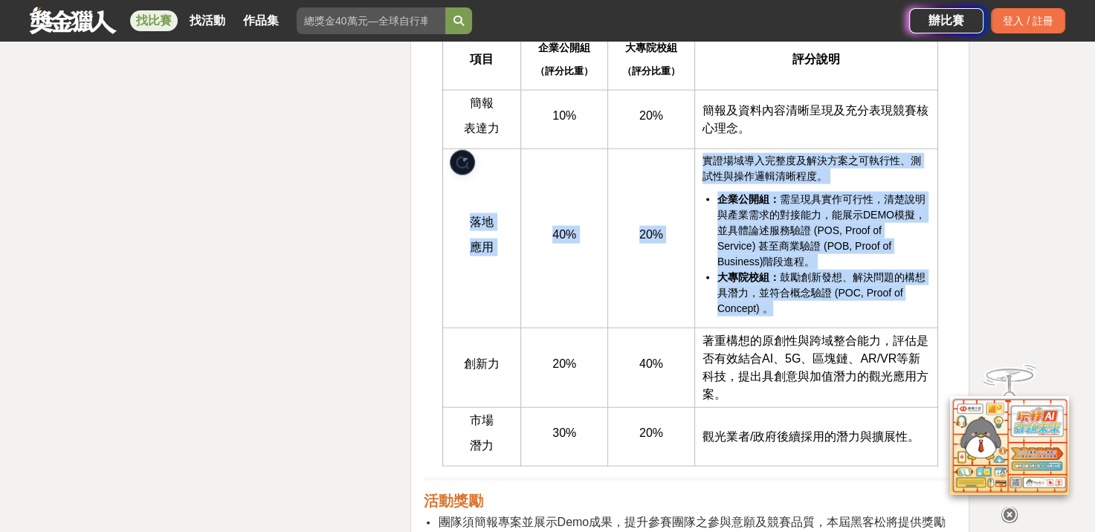
click at [745, 294] on span "大專院校組： 鼓勵創新發想、解決問題的構想具潛力，並符合概念驗證 (POC, Proof of Concept) 。" at bounding box center [822, 292] width 208 height 43
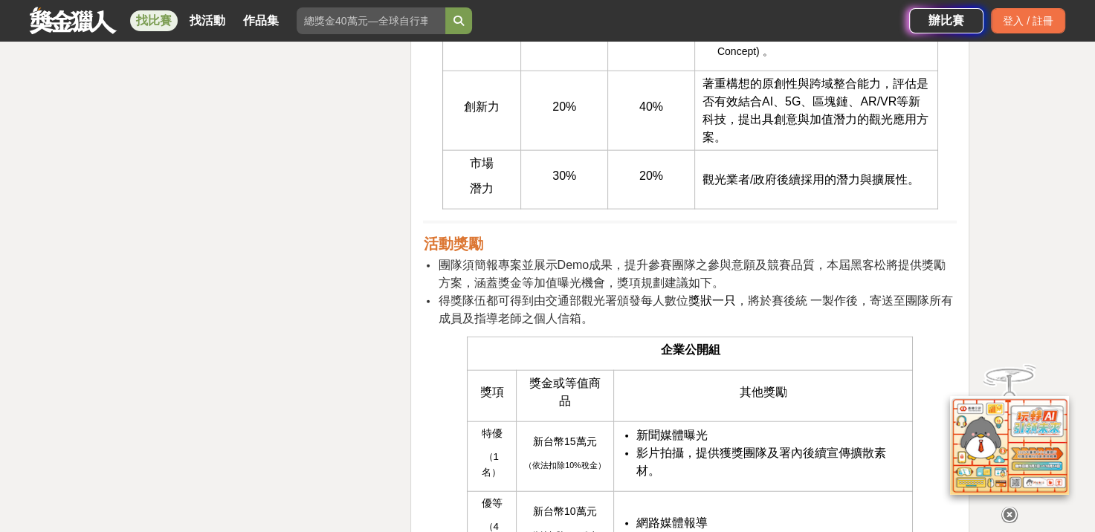
scroll to position [3569, 0]
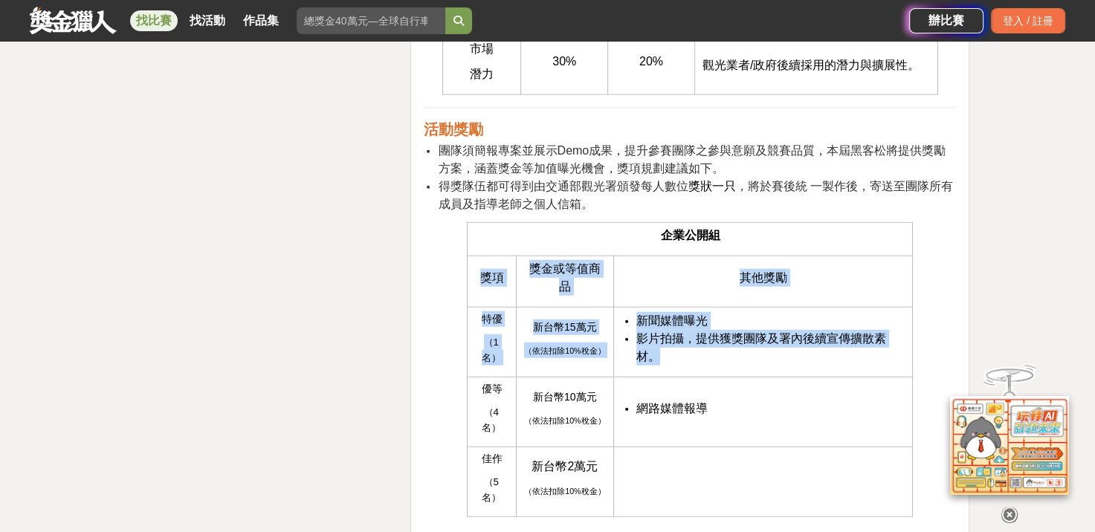
drag, startPoint x: 477, startPoint y: 280, endPoint x: 720, endPoint y: 351, distance: 252.7
click at [720, 351] on tbody "企業公開組 獎項 獎金或等值商品 其他獎勵 特優 （1名） 新台幣15萬元 （依法扣除10%稅金） 新聞媒體曝光 影片拍攝，提供獲獎團隊及署內後續宣傳擴散素材…" at bounding box center [690, 370] width 445 height 294
click at [715, 361] on li "影片拍攝，提供獲獎團隊及署內後續宣傳擴散素材。" at bounding box center [771, 348] width 269 height 36
drag, startPoint x: 736, startPoint y: 352, endPoint x: 485, endPoint y: 329, distance: 252.5
click at [485, 329] on tr "特優 （1名） 新台幣15萬元 （依法扣除10%稅金） 新聞媒體曝光 影片拍攝，提供獲獎團隊及署內後續宣傳擴散素材。" at bounding box center [690, 343] width 445 height 70
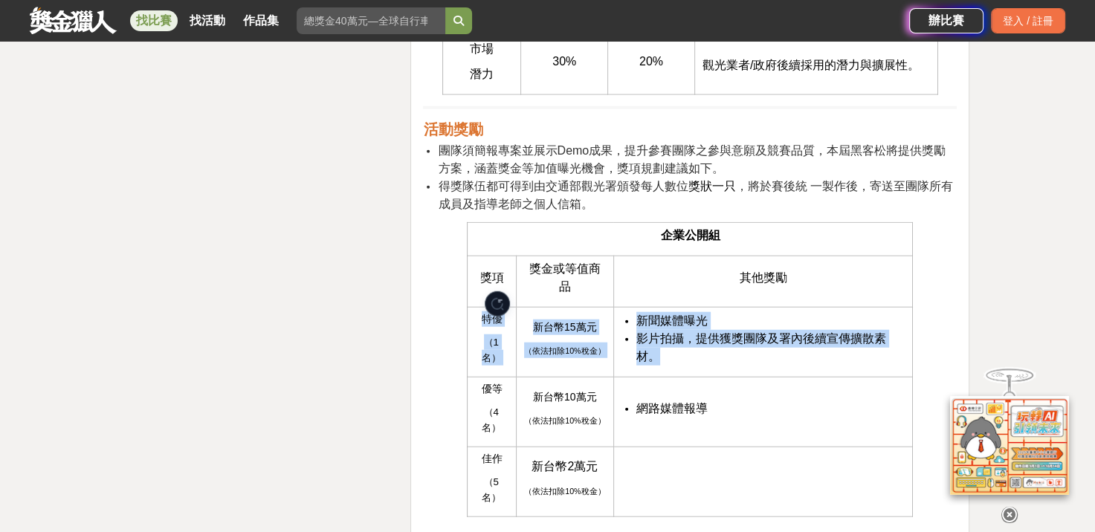
click at [485, 325] on span "特優" at bounding box center [492, 319] width 21 height 12
drag, startPoint x: 474, startPoint y: 319, endPoint x: 687, endPoint y: 352, distance: 215.9
click at [687, 352] on tr "特優 （1名） 新台幣15萬元 （依法扣除10%稅金） 新聞媒體曝光 影片拍攝，提供獲獎團隊及署內後續宣傳擴散素材。" at bounding box center [690, 343] width 445 height 70
click at [691, 355] on li "影片拍攝，提供獲獎團隊及署內後續宣傳擴散素材。" at bounding box center [771, 348] width 269 height 36
drag, startPoint x: 718, startPoint y: 357, endPoint x: 473, endPoint y: 329, distance: 247.0
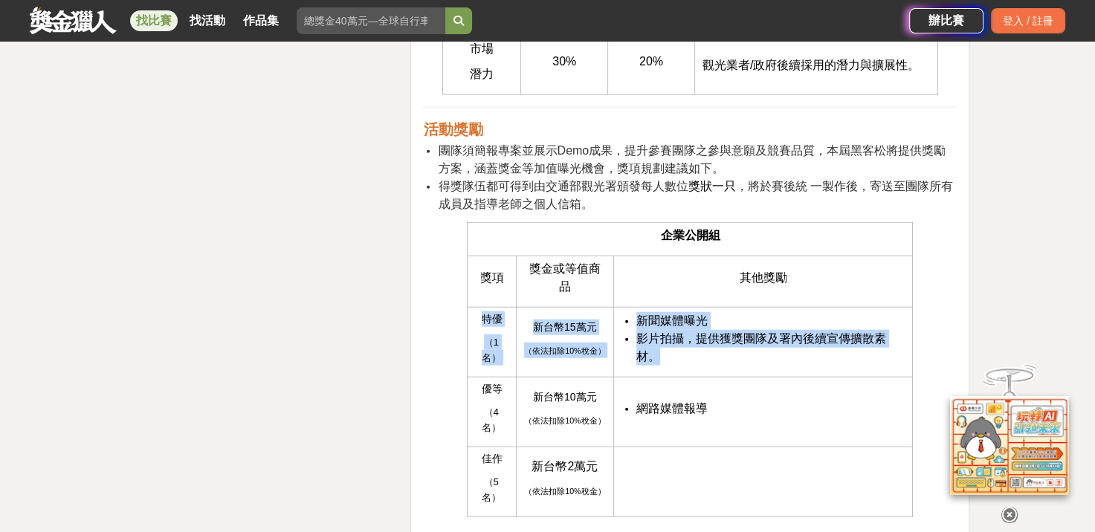
click at [473, 329] on tr "特優 （1名） 新台幣15萬元 （依法扣除10%稅金） 新聞媒體曝光 影片拍攝，提供獲獎團隊及署內後續宣傳擴散素材。" at bounding box center [690, 343] width 445 height 70
click at [473, 329] on td "特優 （1名）" at bounding box center [492, 343] width 48 height 70
drag, startPoint x: 482, startPoint y: 323, endPoint x: 699, endPoint y: 354, distance: 219.3
click at [699, 354] on tr "特優 （1名） 新台幣15萬元 （依法扣除10%稅金） 新聞媒體曝光 影片拍攝，提供獲獎團隊及署內後續宣傳擴散素材。" at bounding box center [690, 343] width 445 height 70
click at [689, 362] on td "新聞媒體曝光 影片拍攝，提供獲獎團隊及署內後續宣傳擴散素材。" at bounding box center [763, 343] width 300 height 70
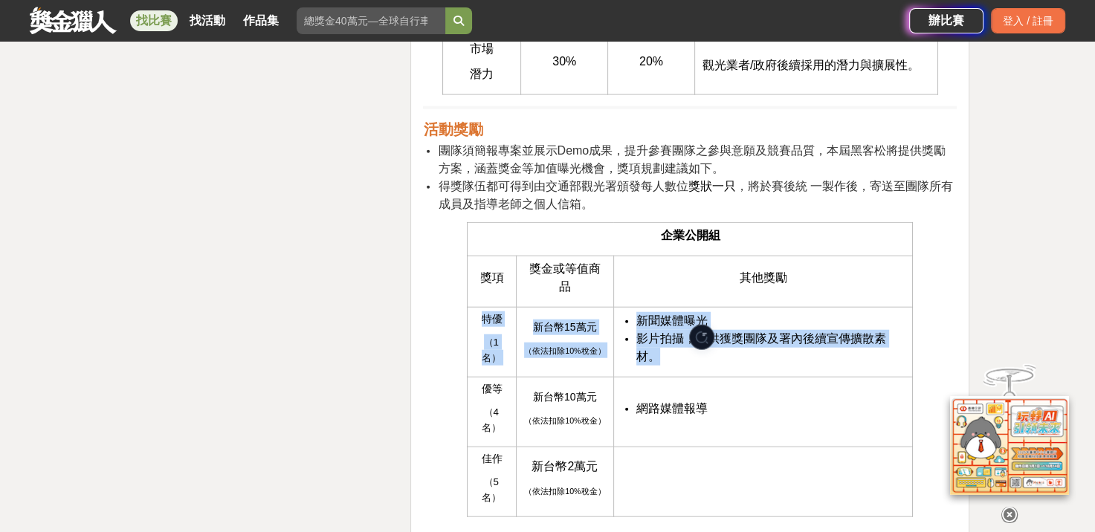
click at [689, 363] on td "新聞媒體曝光 影片拍攝，提供獲獎團隊及署內後續宣傳擴散素材。" at bounding box center [763, 343] width 300 height 70
click at [674, 362] on td "新聞媒體曝光 影片拍攝，提供獲獎團隊及署內後續宣傳擴散素材。" at bounding box center [763, 343] width 300 height 70
click at [654, 360] on span "影片拍攝，提供獲獎團隊及署內後續宣傳擴散素材。" at bounding box center [762, 347] width 250 height 30
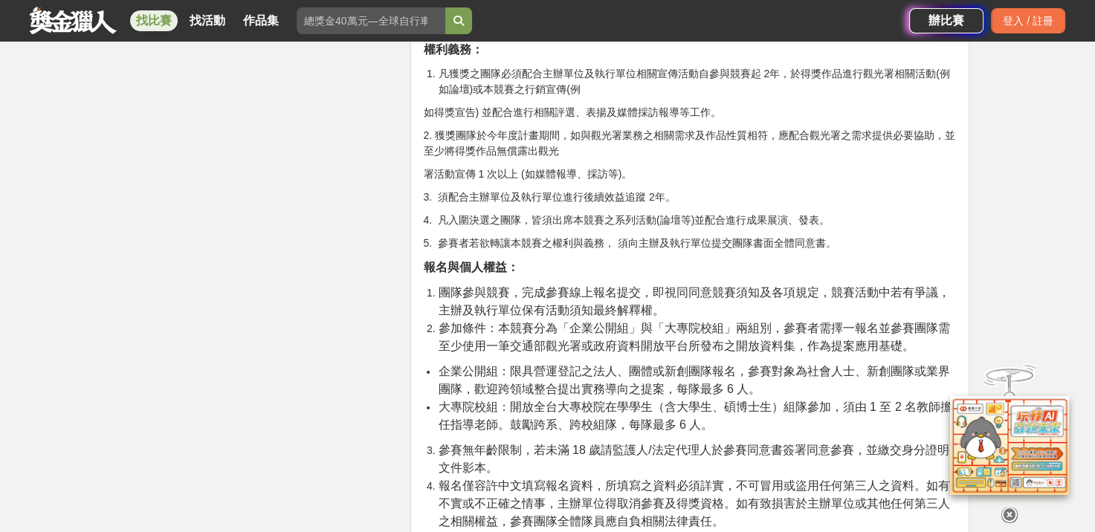
scroll to position [4462, 0]
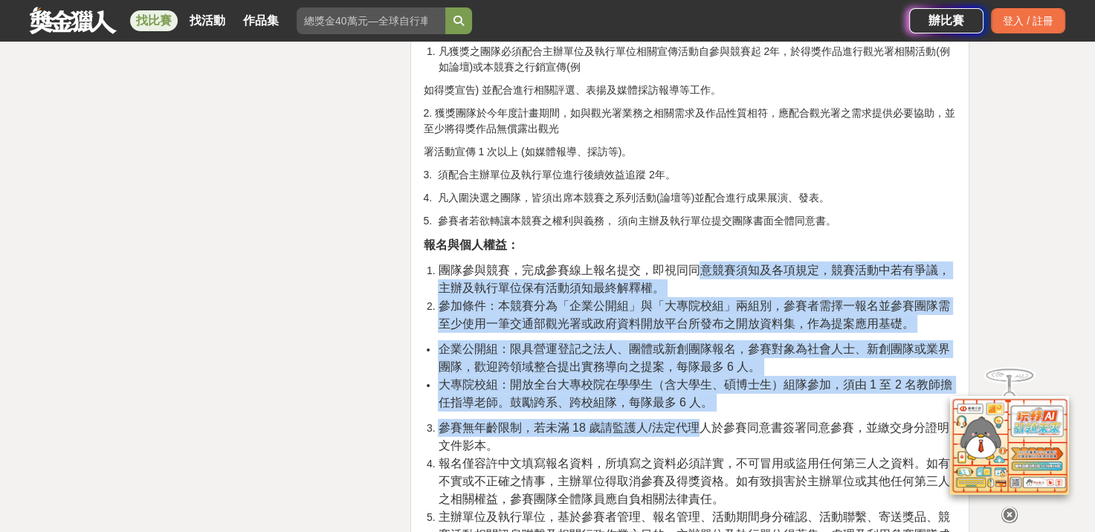
drag, startPoint x: 696, startPoint y: 199, endPoint x: 706, endPoint y: 355, distance: 156.5
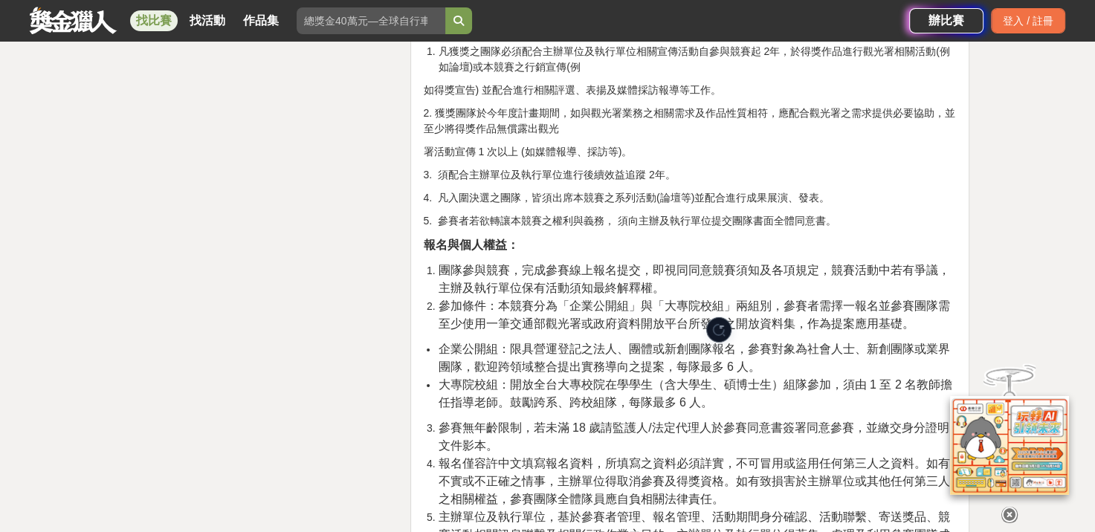
click at [660, 457] on span "報名僅容許中文填寫報名資料，所填寫之資料必須詳實，不可冒用或盜用任何第三人之資料。如有不實或不正確之情事，主辦單位得取消參賽及得獎資格。如有致損害於主辦單位或…" at bounding box center [694, 481] width 512 height 48
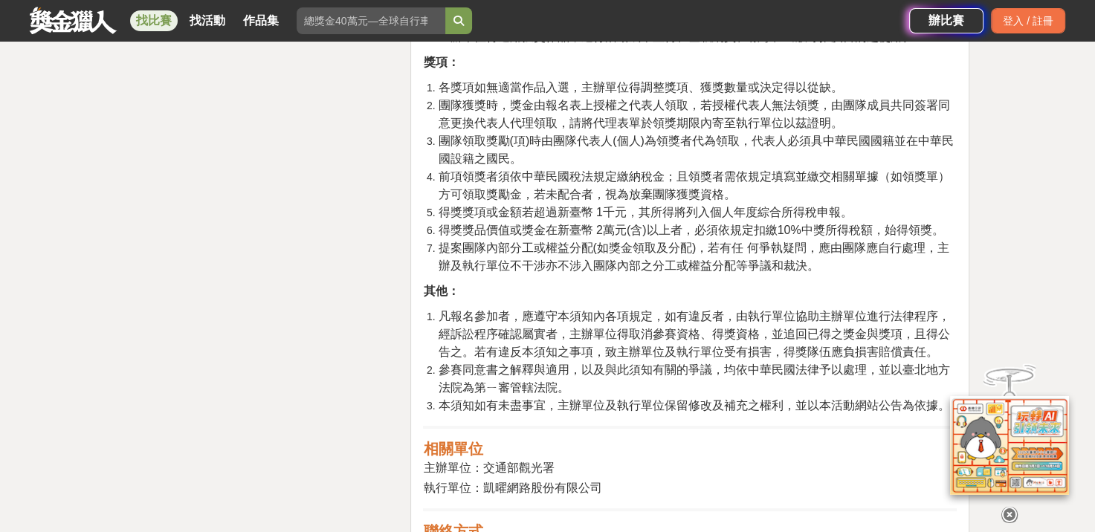
scroll to position [5280, 0]
